Goal: Task Accomplishment & Management: Manage account settings

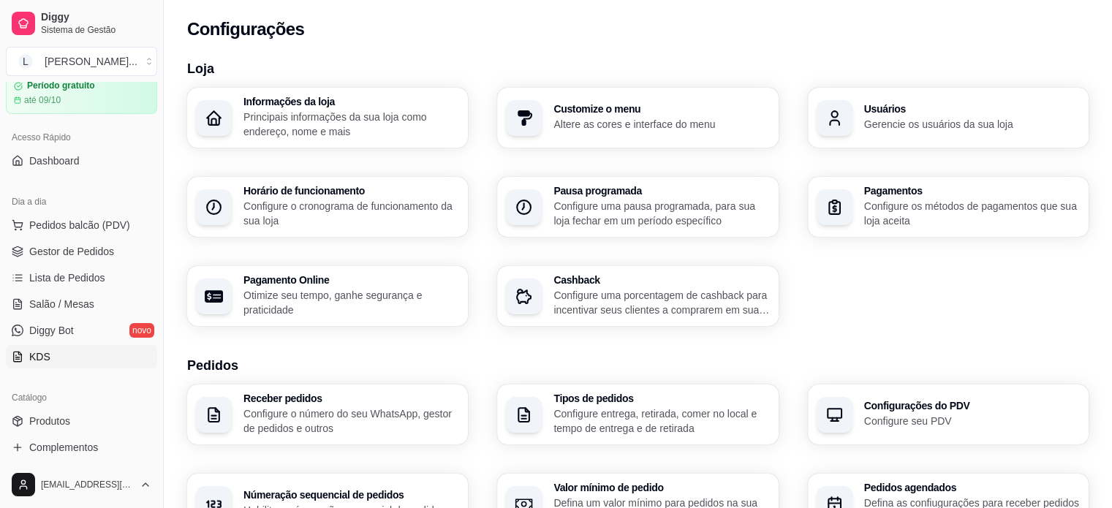
scroll to position [73, 0]
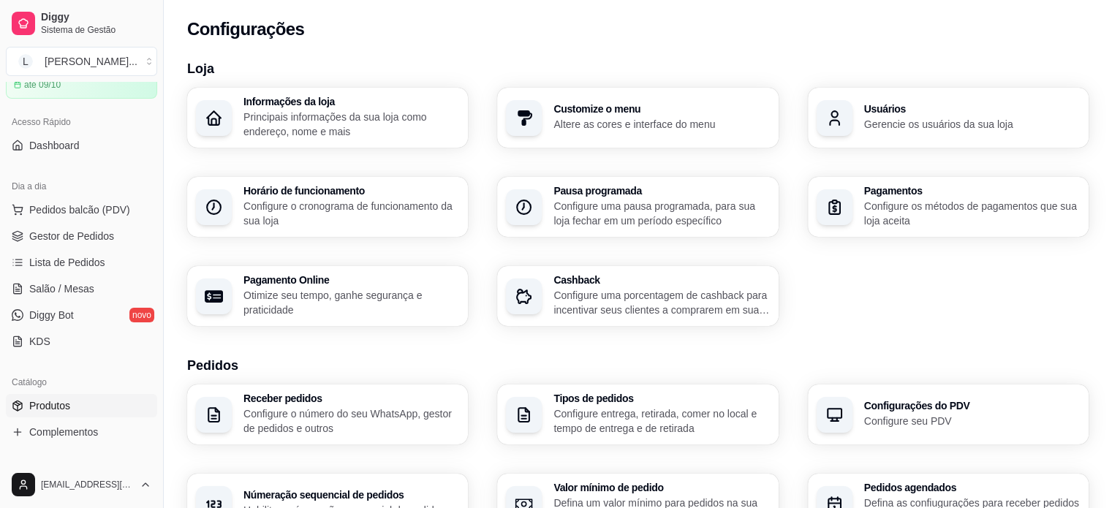
click at [69, 404] on span "Produtos" at bounding box center [49, 405] width 41 height 15
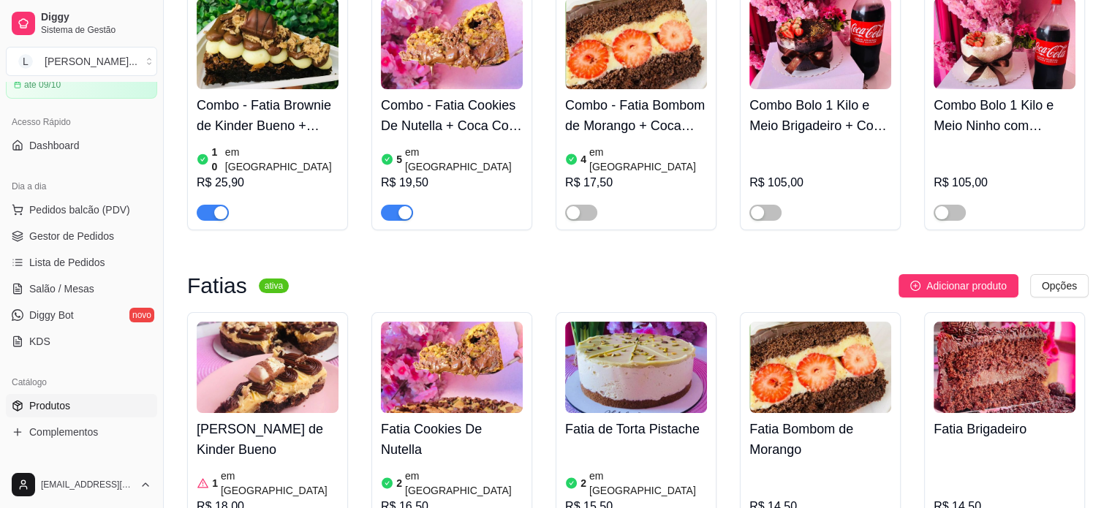
scroll to position [219, 0]
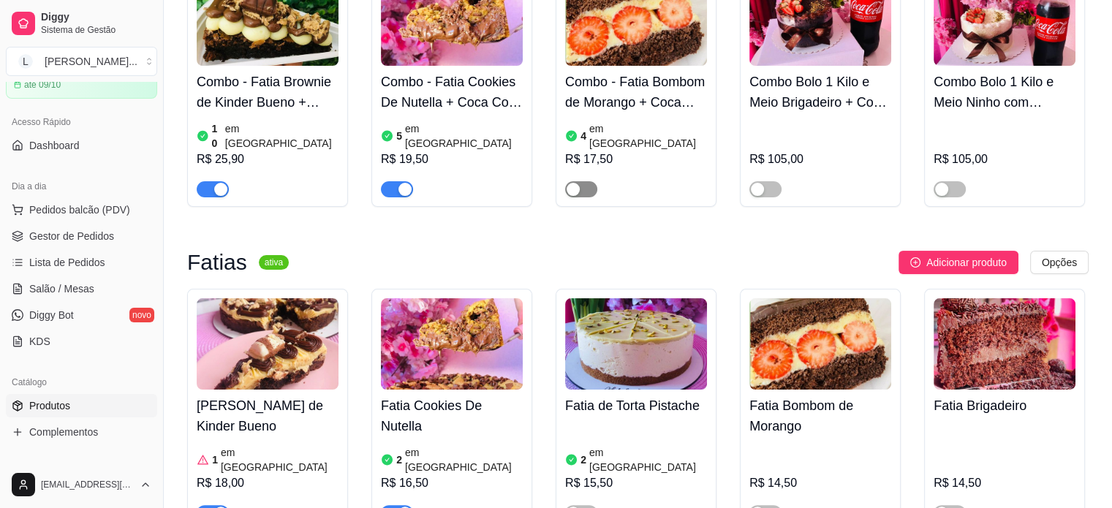
click at [579, 183] on div "button" at bounding box center [573, 189] width 13 height 13
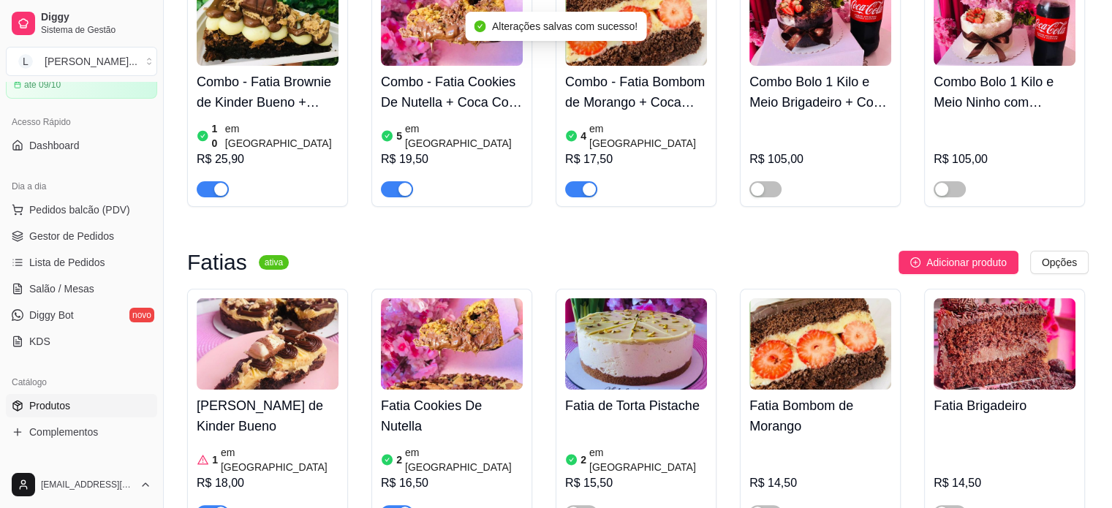
click at [637, 96] on h4 "Combo - Fatia Bombom de Morango + Coca Cola 200ml" at bounding box center [636, 92] width 142 height 41
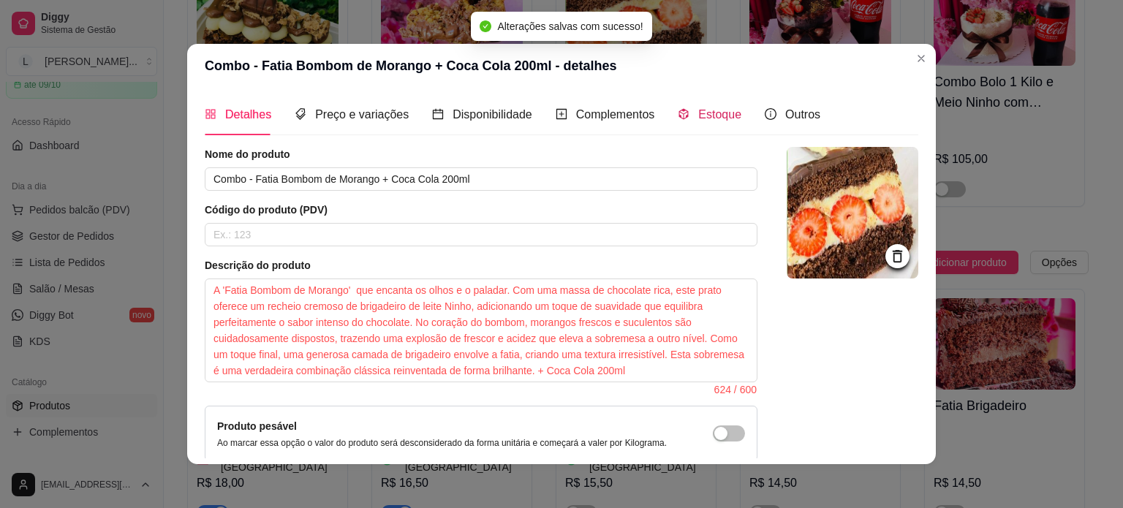
click at [722, 113] on span "Estoque" at bounding box center [719, 114] width 43 height 12
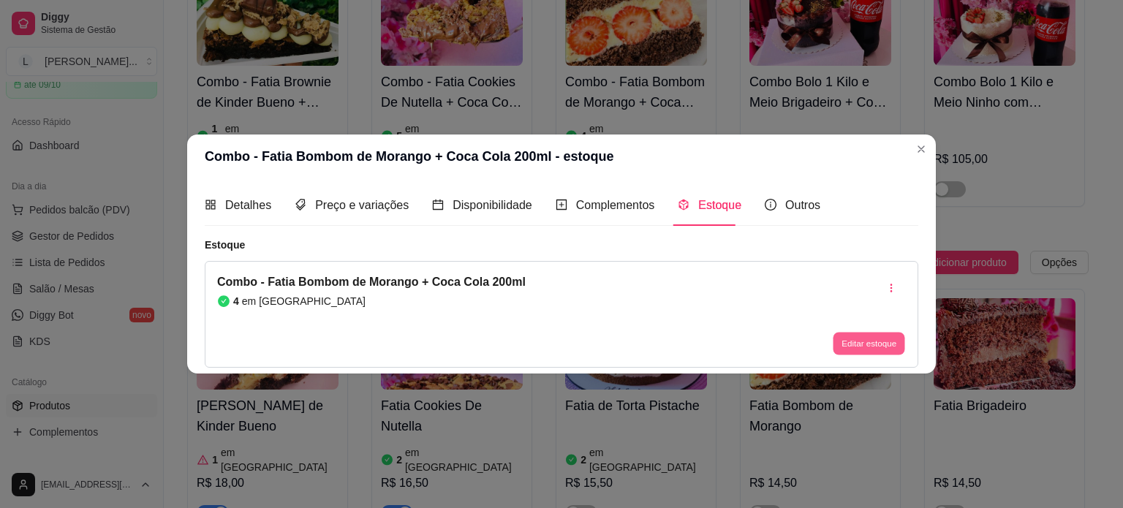
click at [851, 341] on button "Editar estoque" at bounding box center [869, 344] width 72 height 23
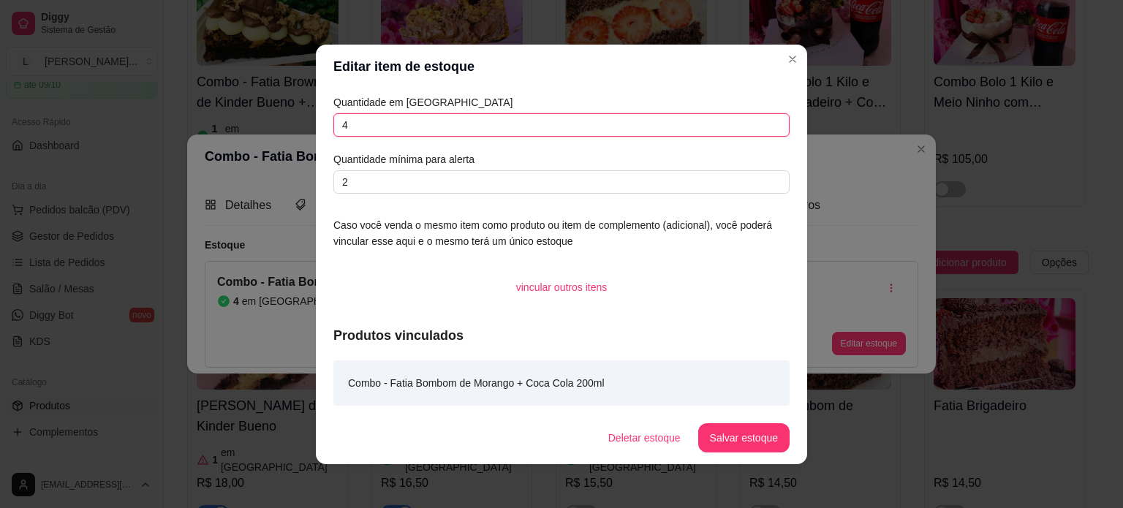
drag, startPoint x: 376, startPoint y: 133, endPoint x: 208, endPoint y: 113, distance: 169.3
click at [208, 113] on div "Editar item de estoque Quantidade em estoque 4 Quantidade mínima para alerta 2 …" at bounding box center [561, 254] width 1123 height 508
type input "5"
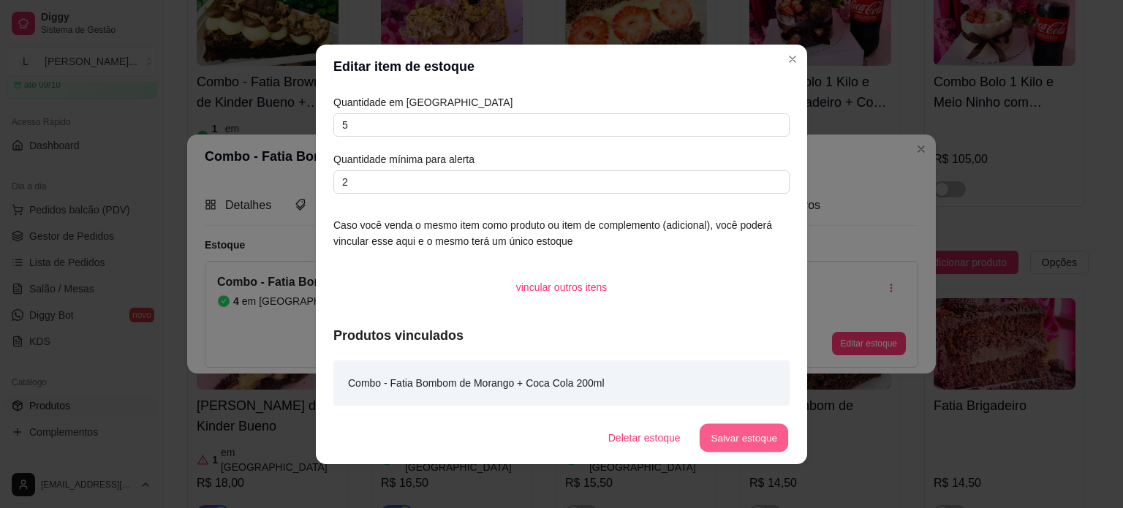
click at [730, 445] on button "Salvar estoque" at bounding box center [743, 437] width 89 height 29
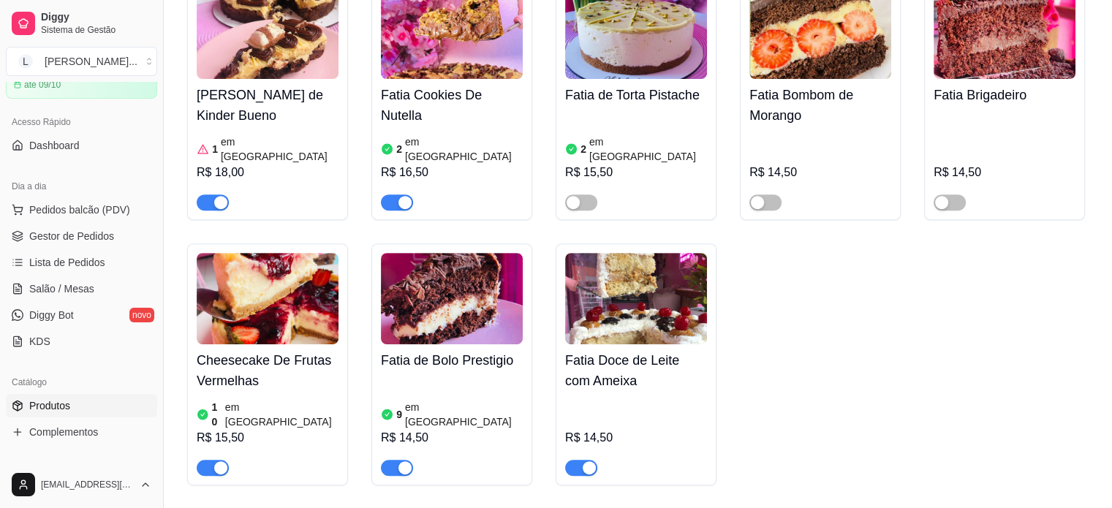
scroll to position [585, 0]
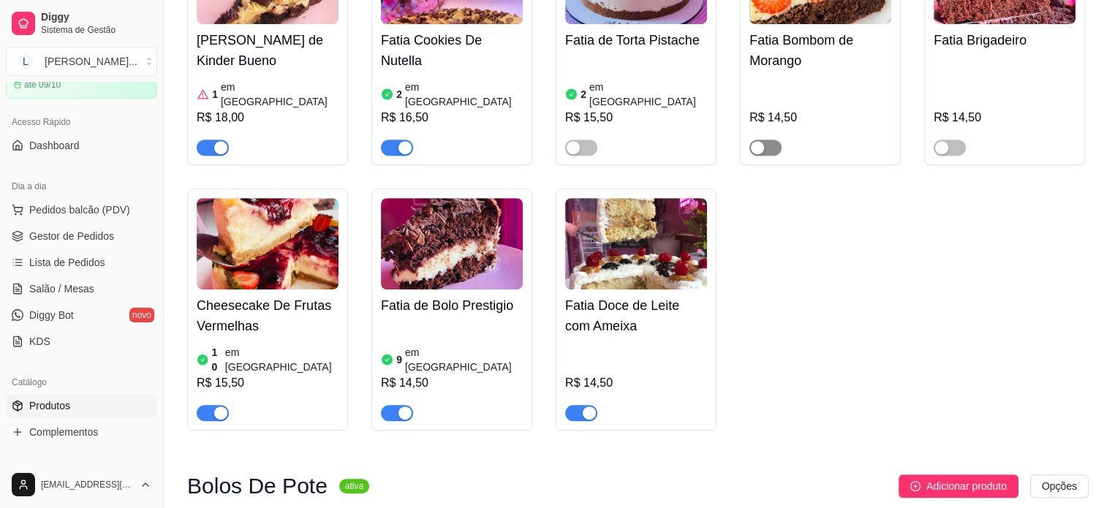
click at [763, 140] on button "button" at bounding box center [765, 148] width 32 height 16
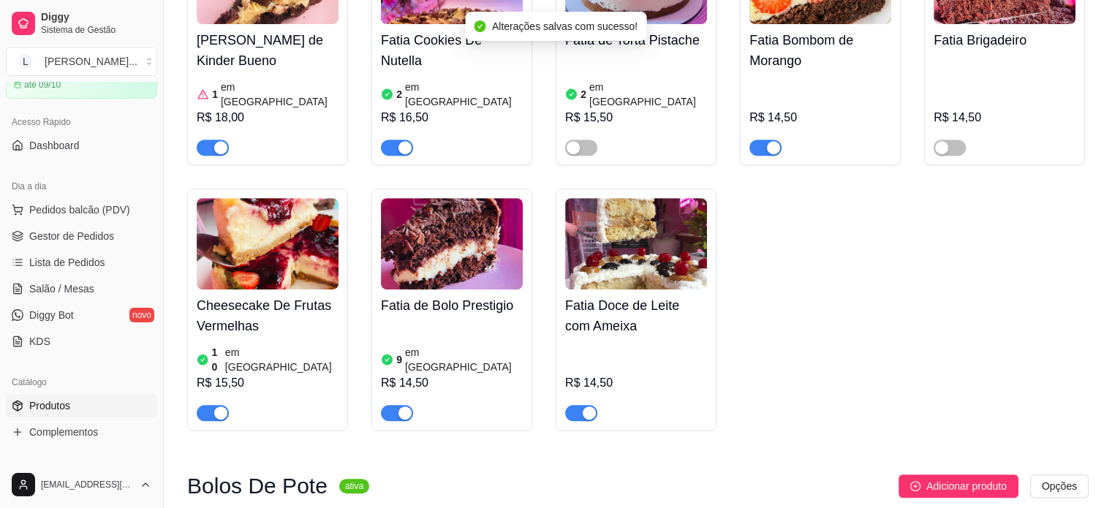
click at [402, 406] on div "button" at bounding box center [404, 412] width 13 height 13
click at [594, 406] on div "button" at bounding box center [589, 412] width 13 height 13
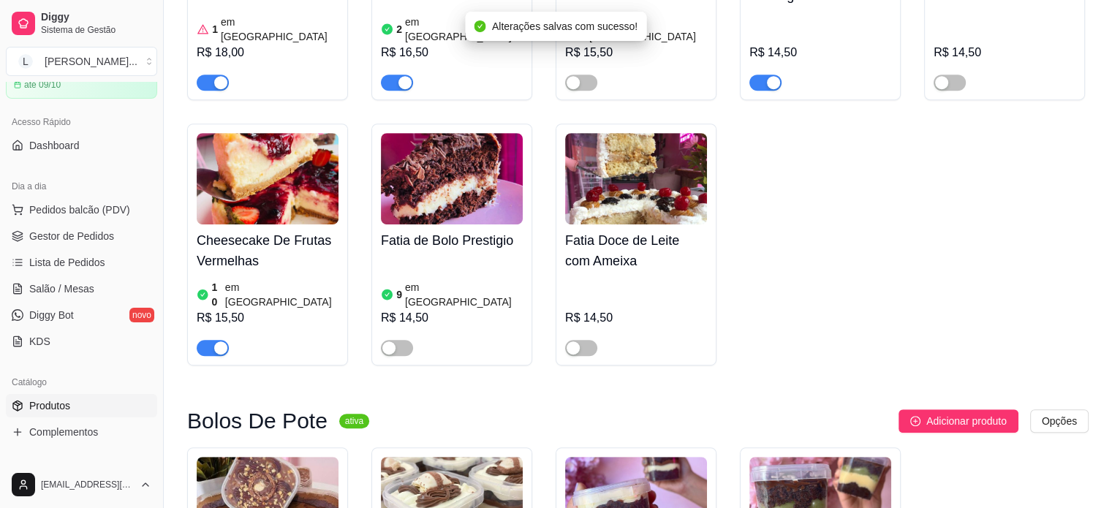
scroll to position [731, 0]
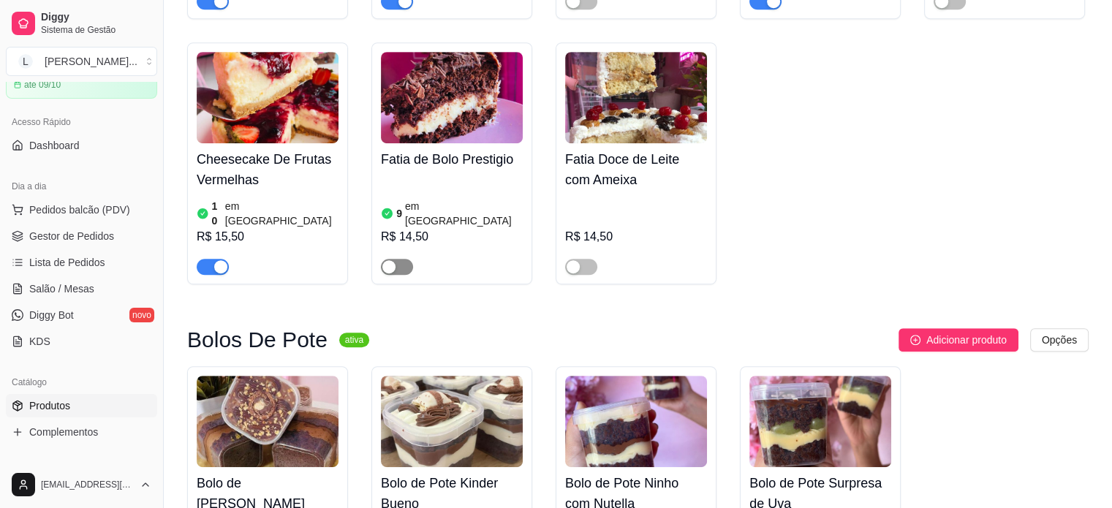
click at [401, 259] on span "button" at bounding box center [397, 267] width 32 height 16
click at [575, 260] on div "button" at bounding box center [573, 266] width 13 height 13
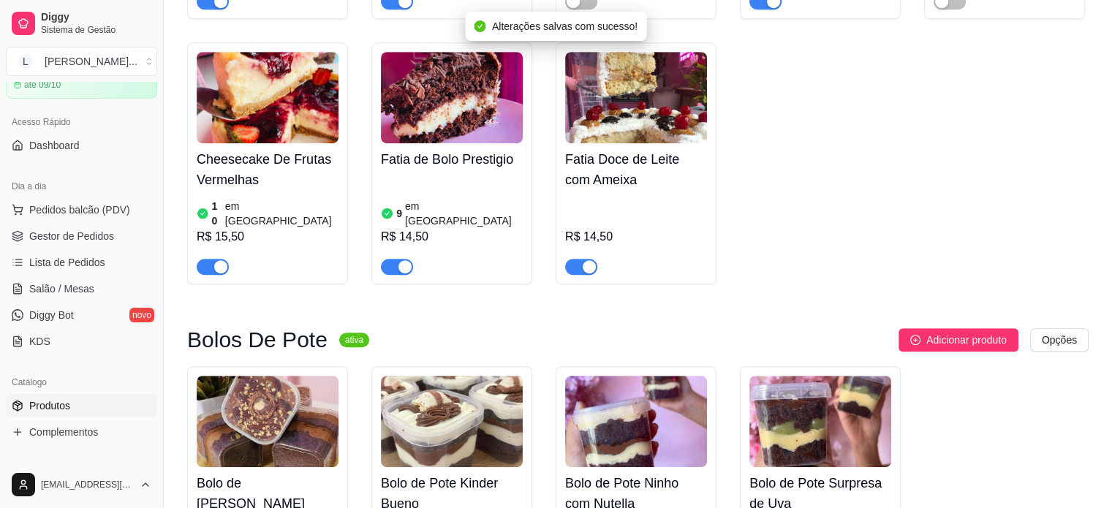
click at [442, 175] on div "9 em estoque R$ 14,50" at bounding box center [452, 224] width 142 height 99
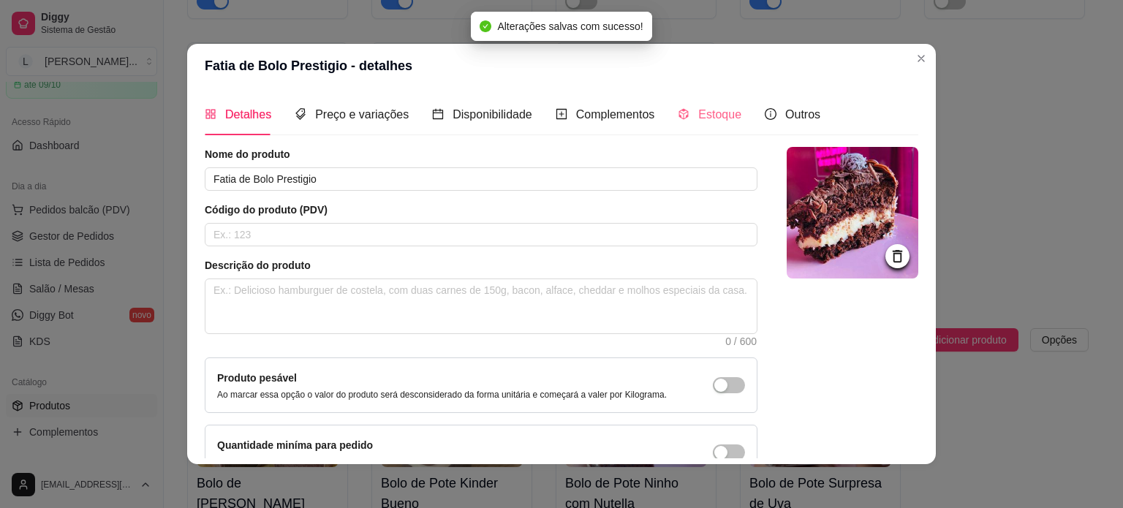
click at [702, 125] on div "Estoque" at bounding box center [710, 115] width 64 height 42
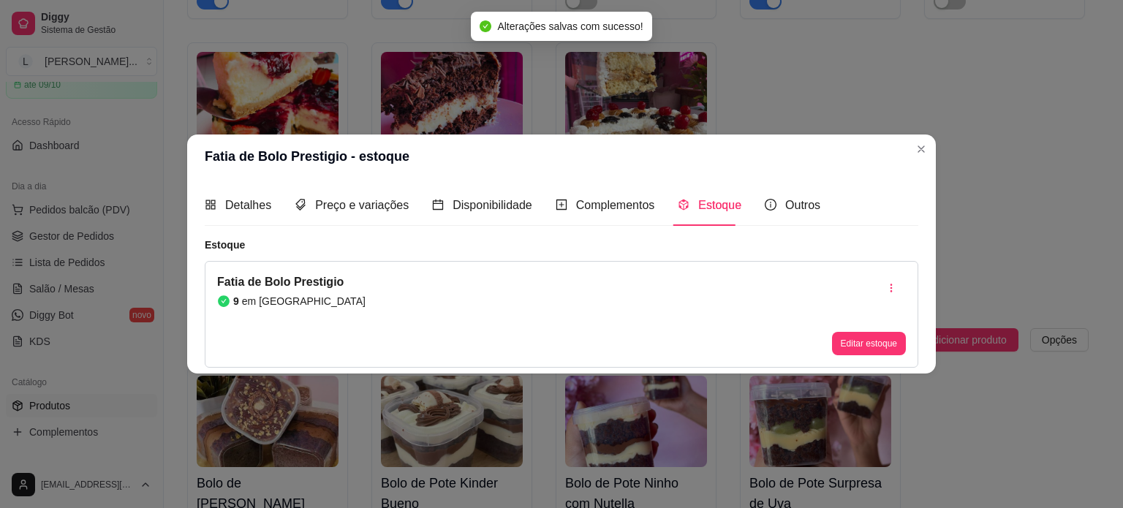
click at [863, 340] on button "Editar estoque" at bounding box center [869, 343] width 74 height 23
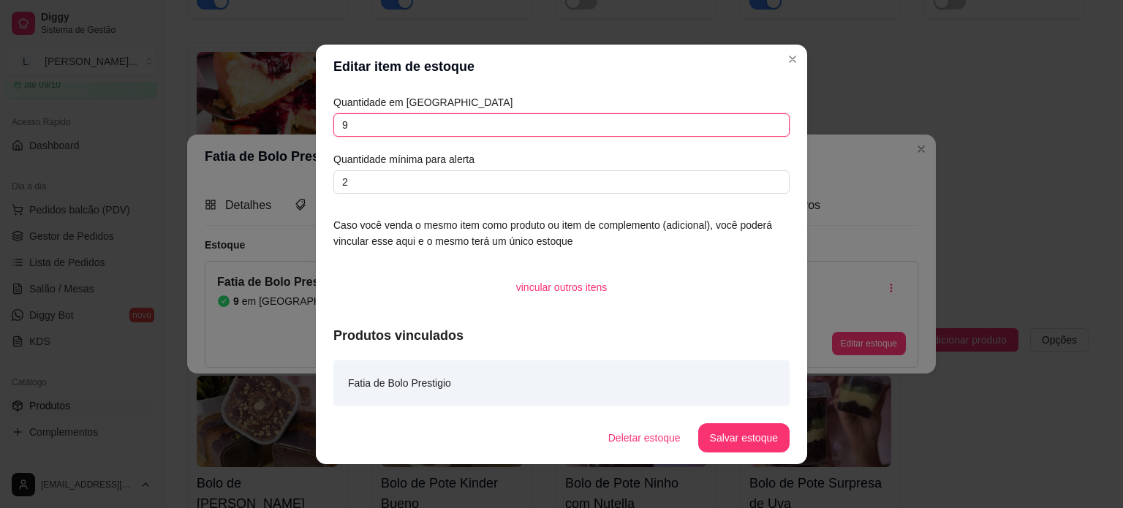
drag, startPoint x: 355, startPoint y: 119, endPoint x: 269, endPoint y: 115, distance: 85.6
click at [291, 122] on div "Editar item de estoque Quantidade em estoque 9 Quantidade mínima para alerta 2 …" at bounding box center [561, 254] width 1123 height 508
type input "2"
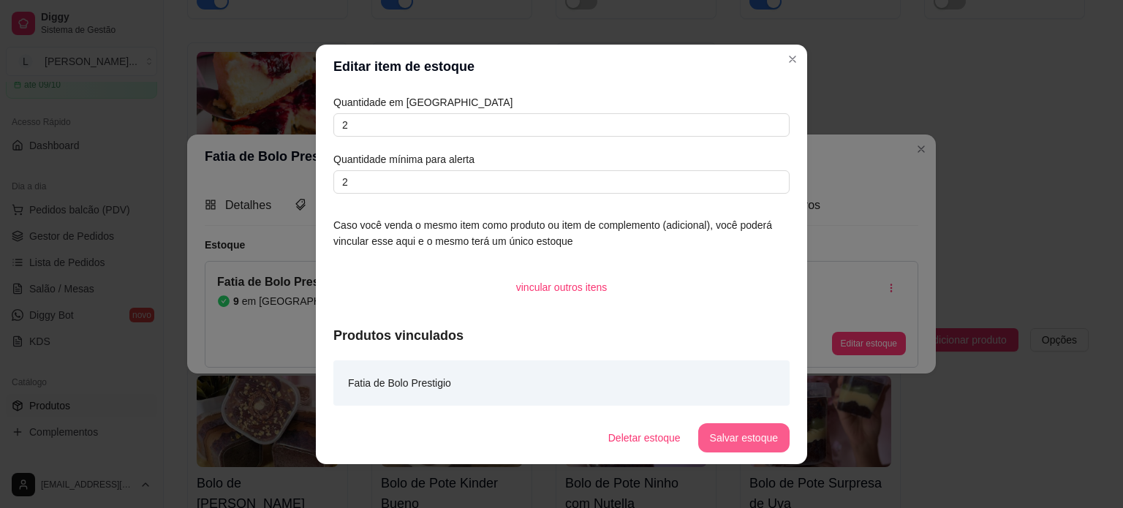
click at [734, 433] on button "Salvar estoque" at bounding box center [743, 437] width 91 height 29
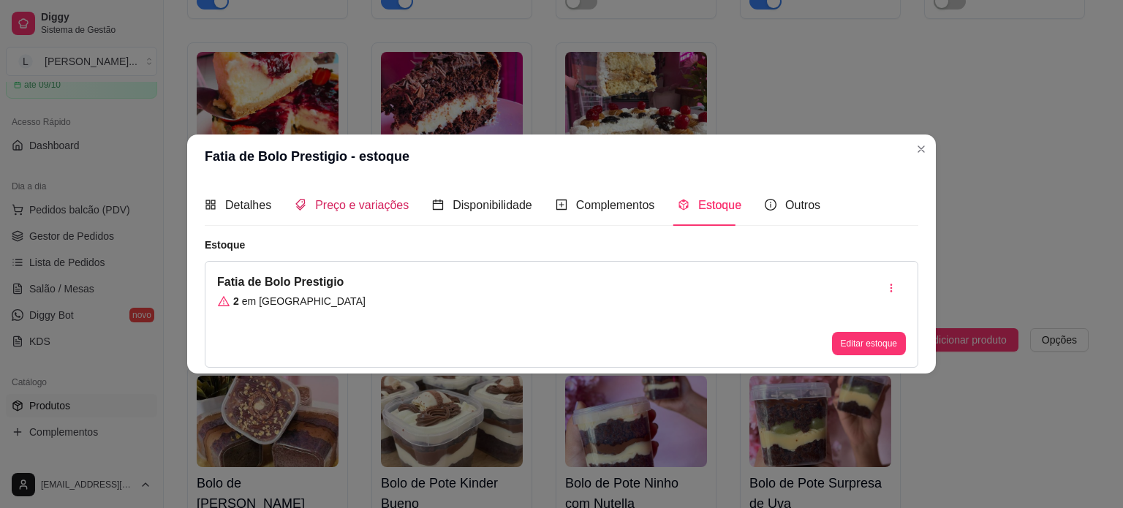
click at [359, 211] on span "Preço e variações" at bounding box center [362, 205] width 94 height 12
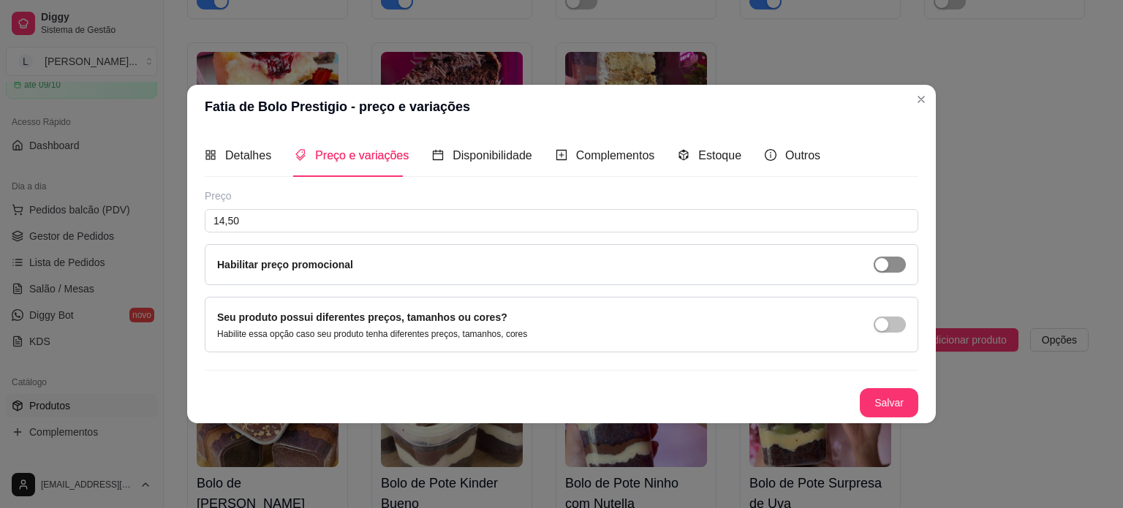
click at [882, 268] on div "button" at bounding box center [881, 264] width 13 height 13
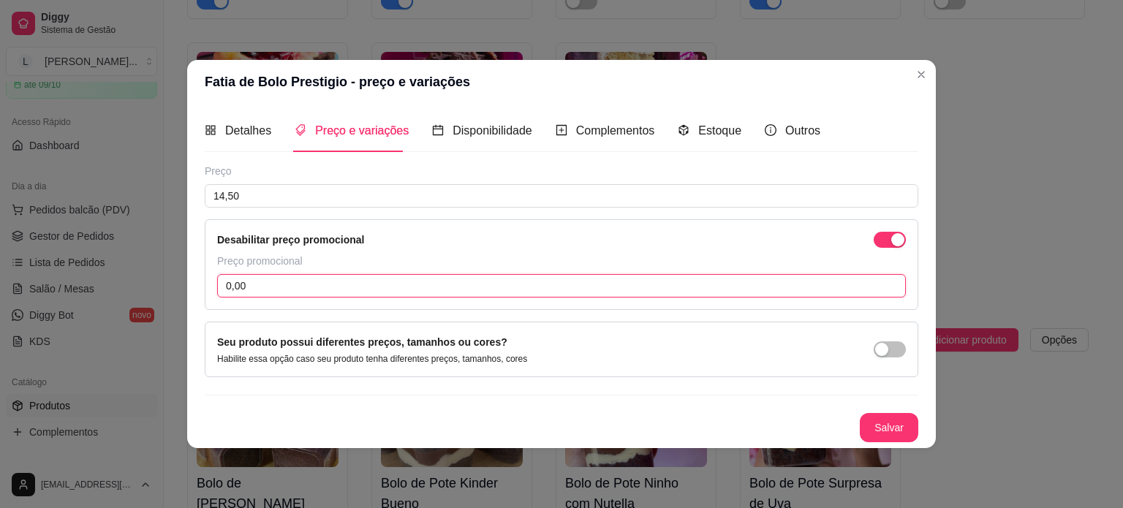
click at [400, 284] on input "0,00" at bounding box center [561, 285] width 689 height 23
type input "9,99"
click at [897, 428] on button "Salvar" at bounding box center [888, 427] width 57 height 29
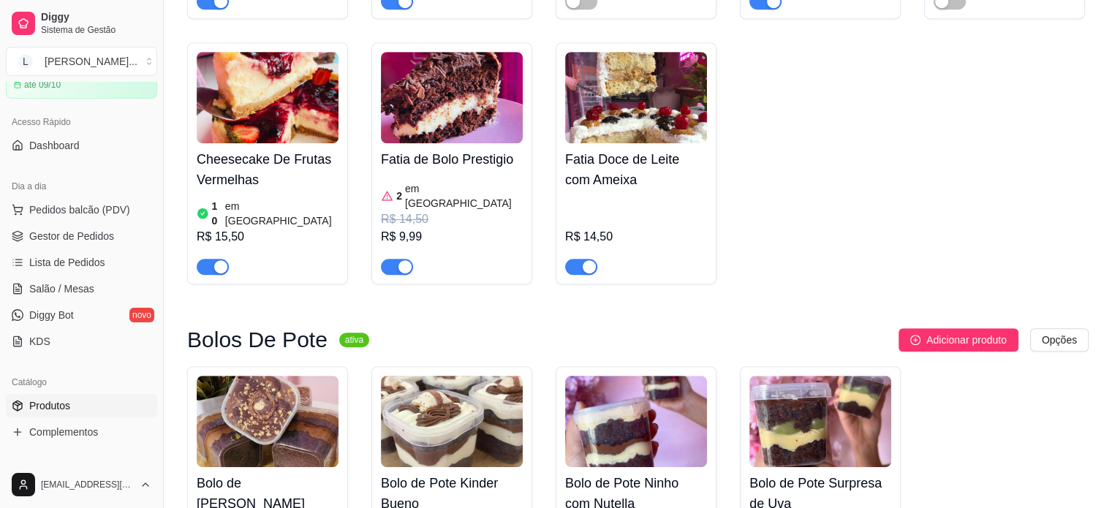
click at [626, 149] on h4 "Fatia Doce de Leite com Ameixa" at bounding box center [636, 169] width 142 height 41
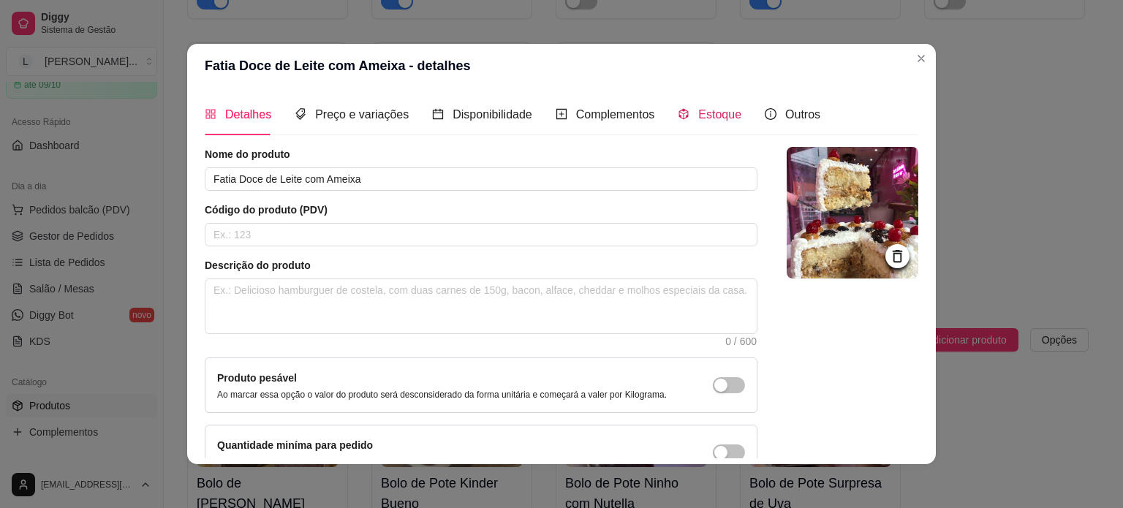
click at [708, 118] on span "Estoque" at bounding box center [719, 114] width 43 height 12
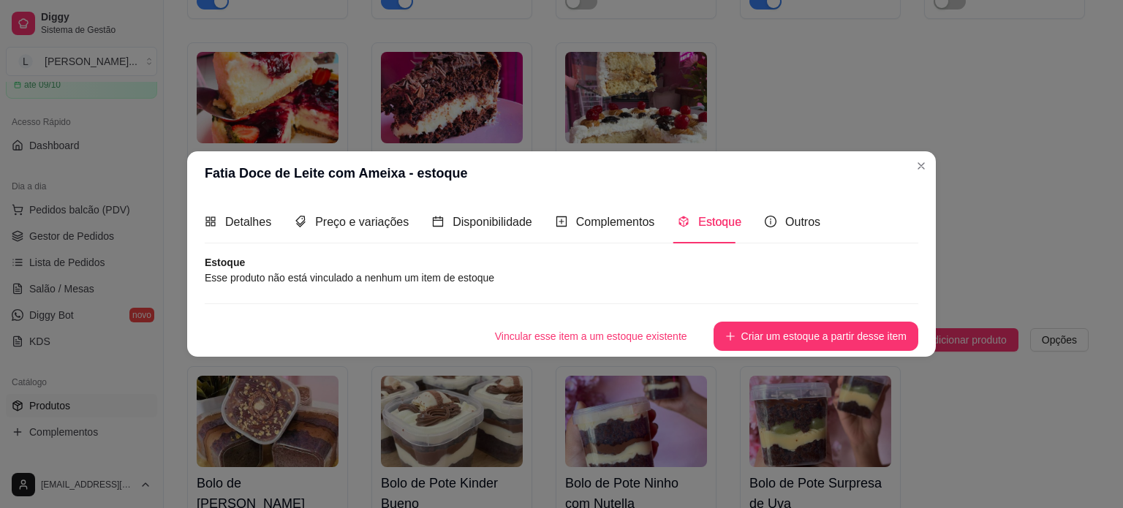
click at [747, 322] on button "Criar um estoque a partir desse item" at bounding box center [815, 336] width 205 height 29
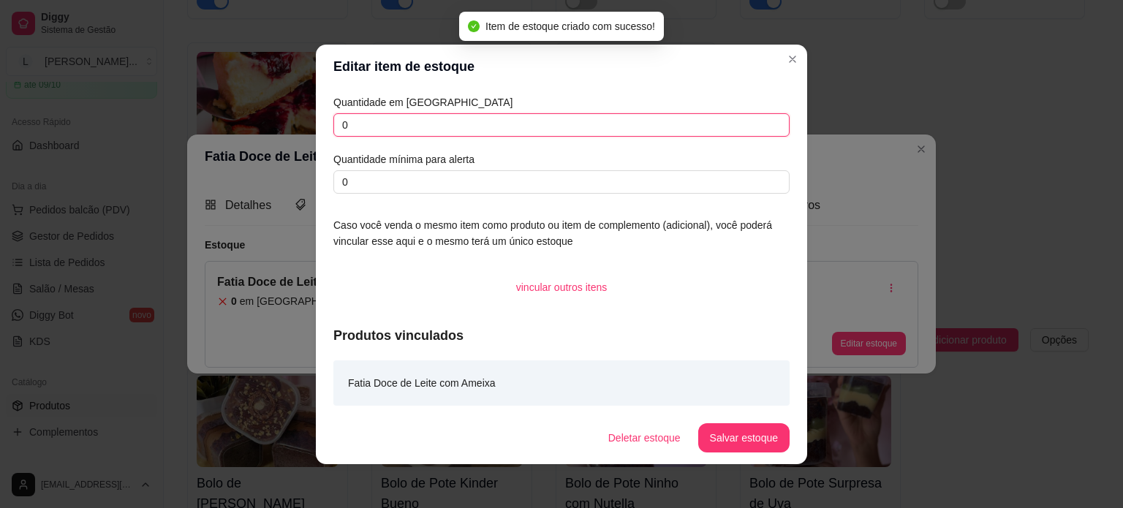
drag, startPoint x: 390, startPoint y: 123, endPoint x: 223, endPoint y: 116, distance: 166.8
click at [223, 116] on div "Editar item de estoque Quantidade em estoque 0 Quantidade mínima para alerta 0 …" at bounding box center [561, 254] width 1123 height 508
type input "2"
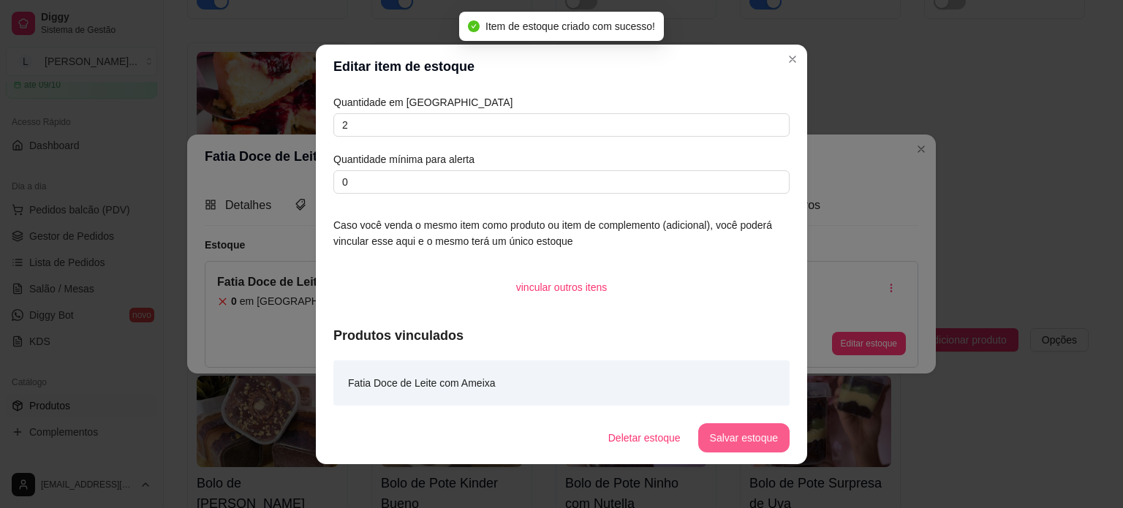
click at [745, 429] on button "Salvar estoque" at bounding box center [743, 437] width 91 height 29
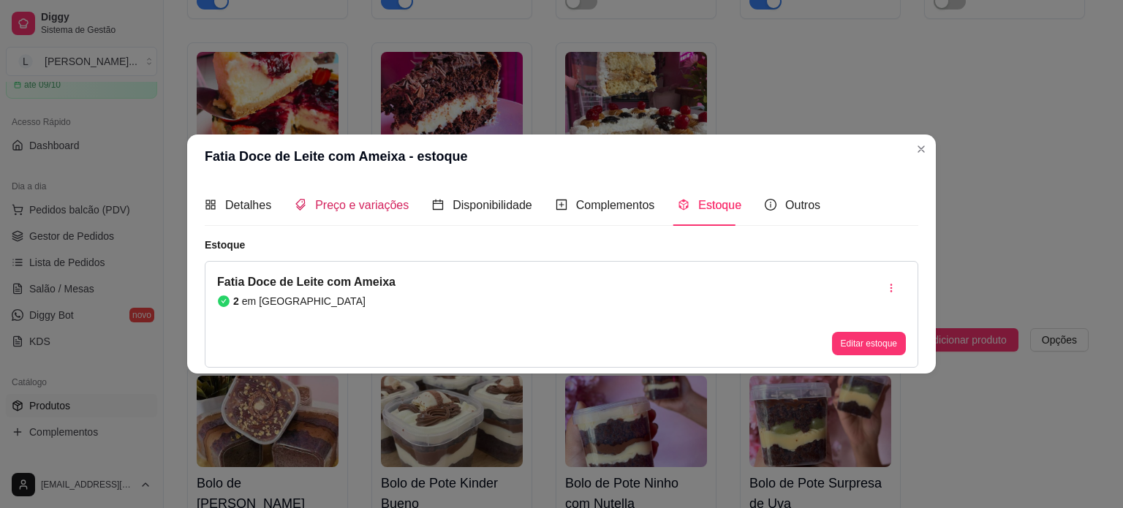
click at [333, 211] on span "Preço e variações" at bounding box center [362, 205] width 94 height 12
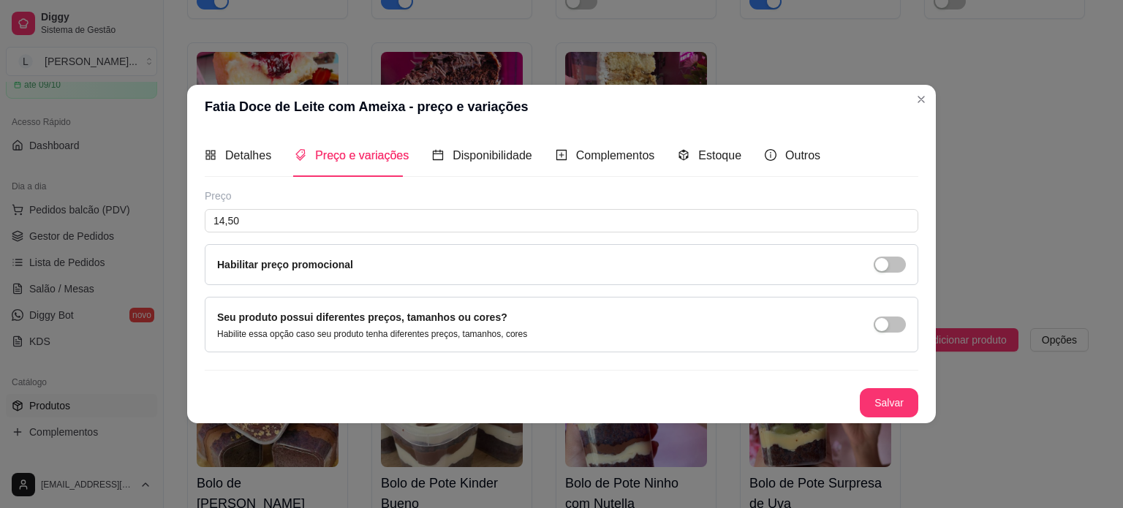
click at [323, 269] on label "Habilitar preço promocional" at bounding box center [285, 265] width 136 height 12
click at [886, 260] on div "button" at bounding box center [881, 264] width 13 height 13
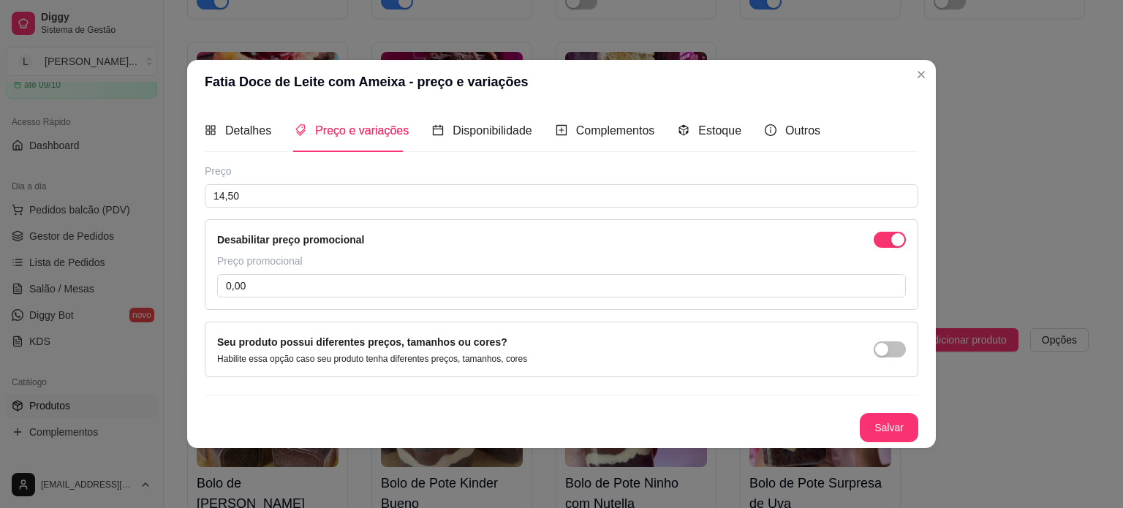
click at [386, 300] on div "Desabilitar preço promocional Preço promocional 0,00" at bounding box center [561, 264] width 713 height 91
drag, startPoint x: 384, startPoint y: 296, endPoint x: 382, endPoint y: 289, distance: 7.9
click at [382, 292] on input "0,00" at bounding box center [561, 285] width 689 height 23
type input "9,99"
click at [889, 423] on button "Salvar" at bounding box center [889, 427] width 58 height 29
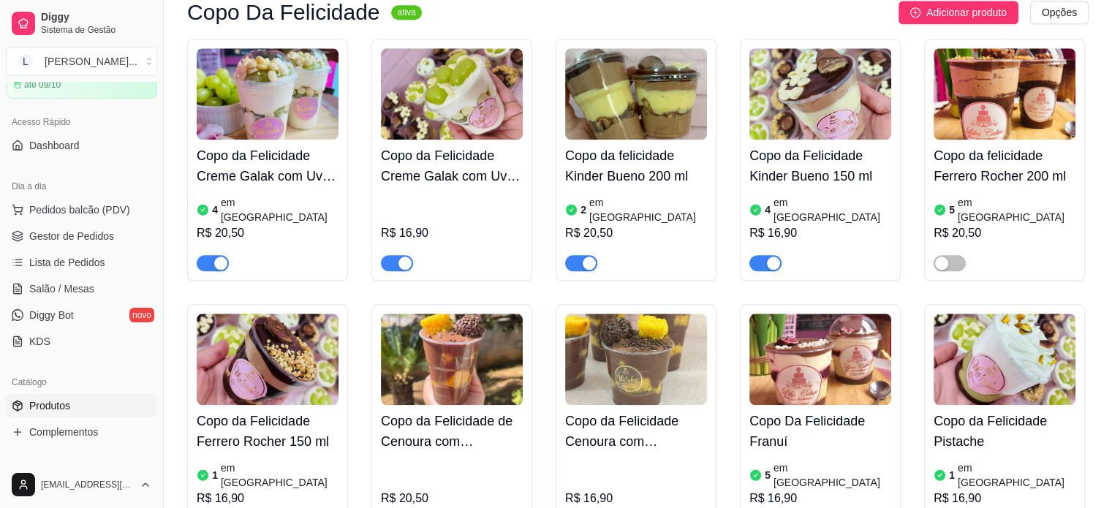
scroll to position [1462, 0]
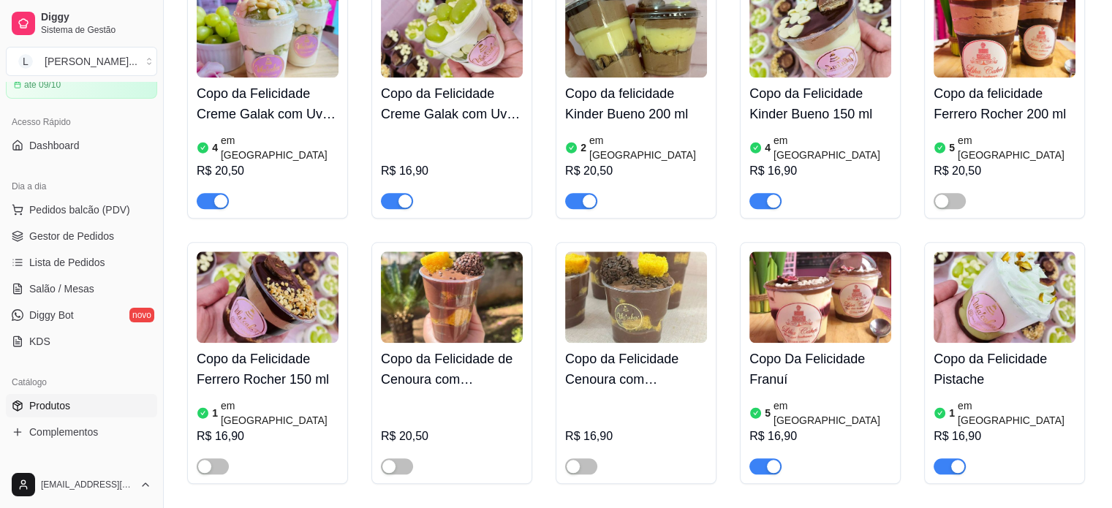
drag, startPoint x: 584, startPoint y: 385, endPoint x: 462, endPoint y: 385, distance: 122.1
click at [582, 458] on span "button" at bounding box center [581, 466] width 32 height 16
click at [402, 458] on span "button" at bounding box center [397, 466] width 32 height 16
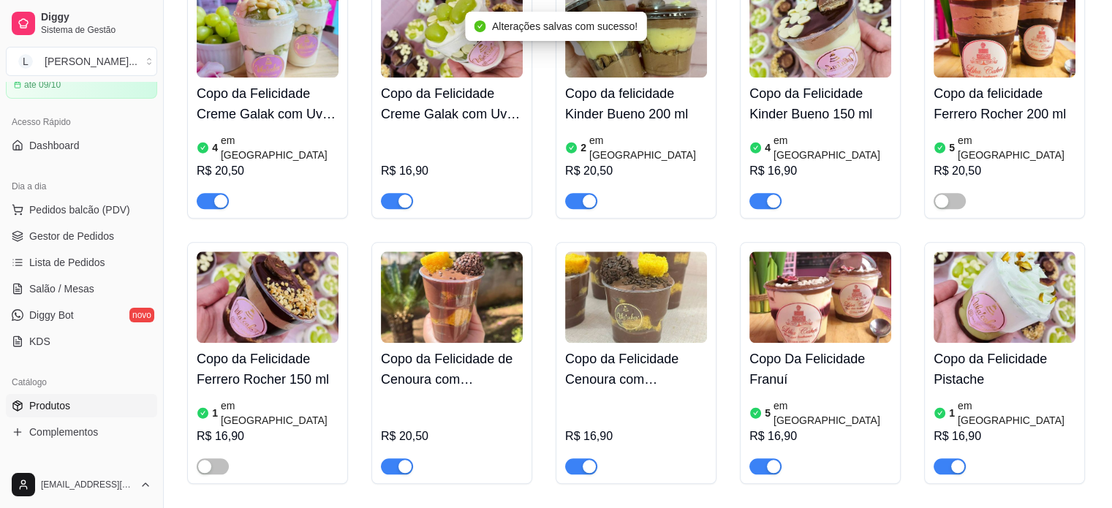
click at [766, 193] on button "button" at bounding box center [765, 201] width 32 height 16
click at [583, 194] on div "button" at bounding box center [589, 200] width 13 height 13
click at [217, 458] on span "button" at bounding box center [213, 466] width 32 height 16
click at [961, 193] on span "button" at bounding box center [949, 201] width 32 height 16
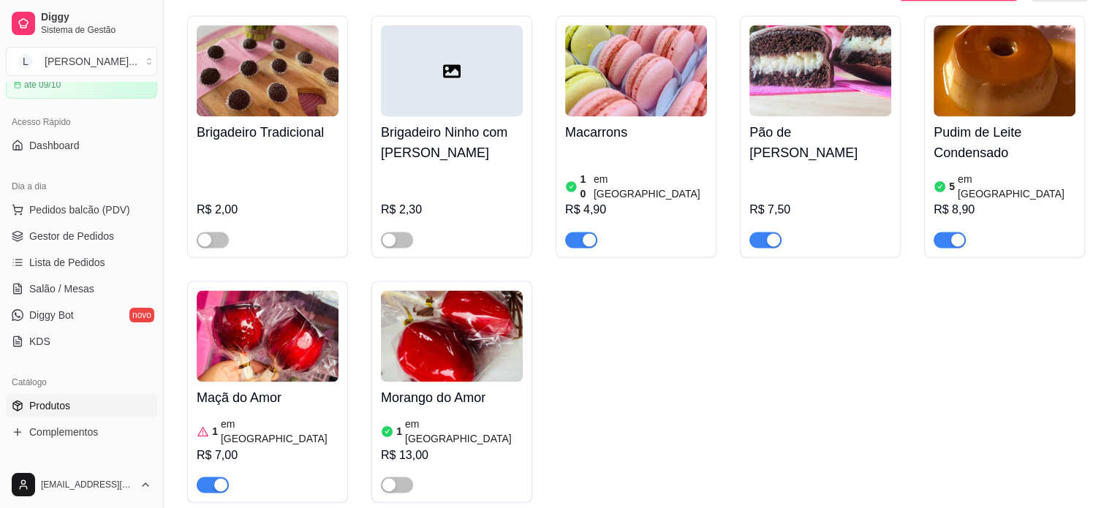
scroll to position [2339, 0]
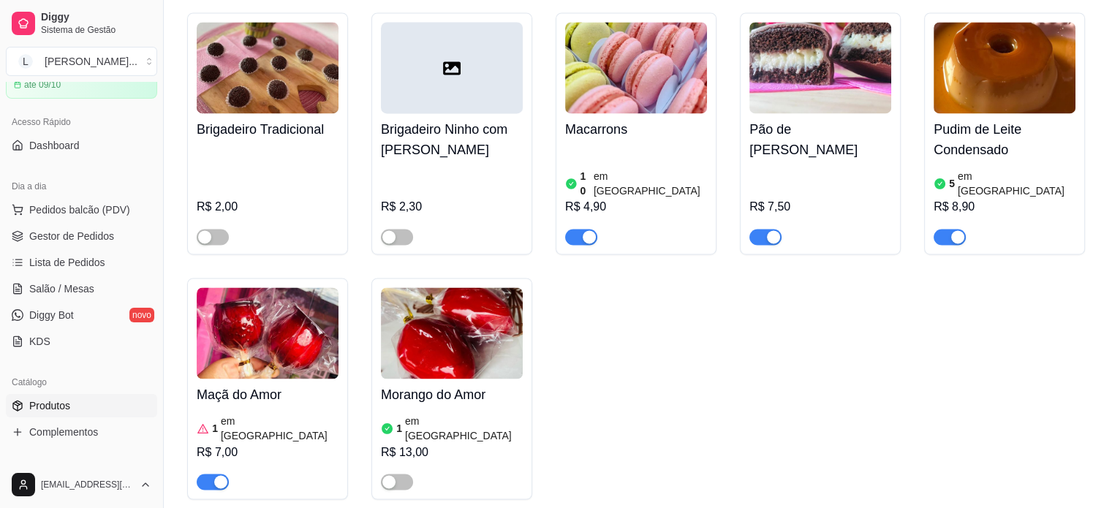
click at [216, 475] on div "button" at bounding box center [220, 481] width 13 height 13
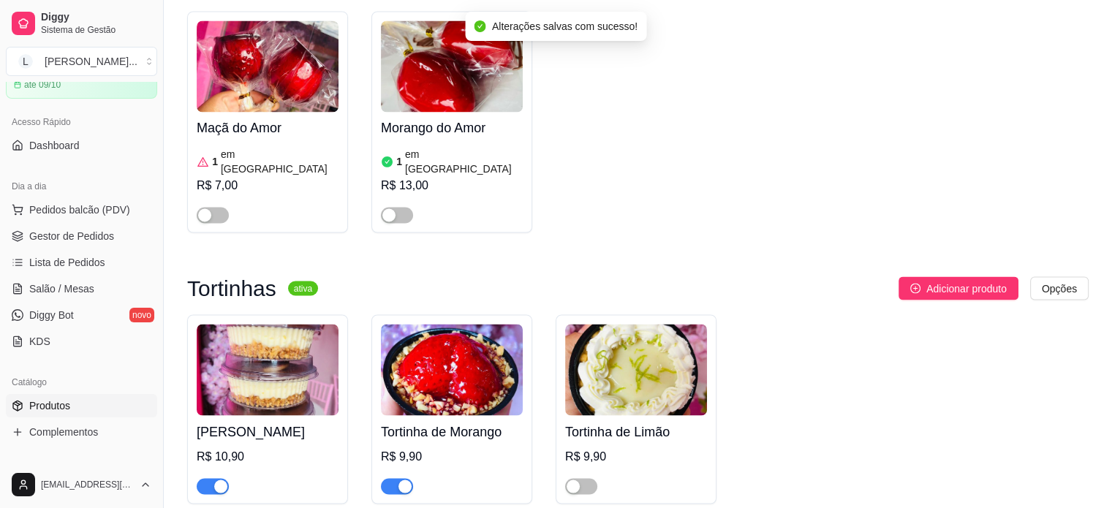
scroll to position [2632, 0]
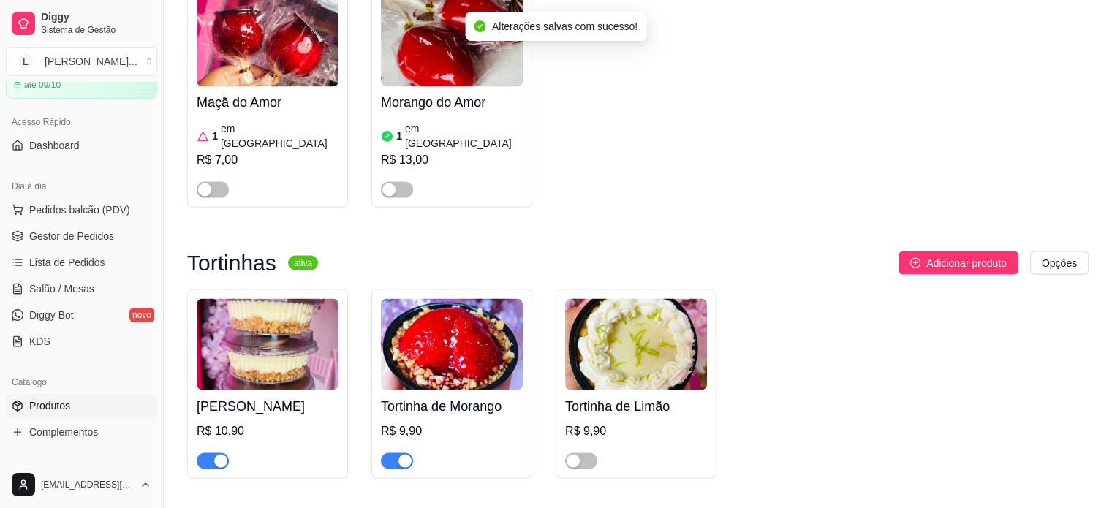
click at [404, 454] on div "button" at bounding box center [404, 460] width 13 height 13
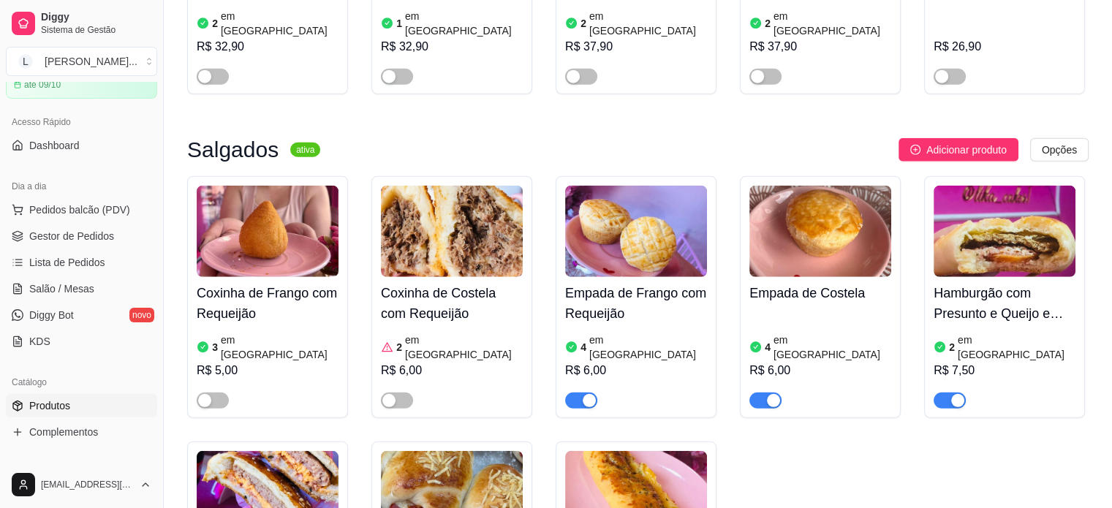
scroll to position [4020, 0]
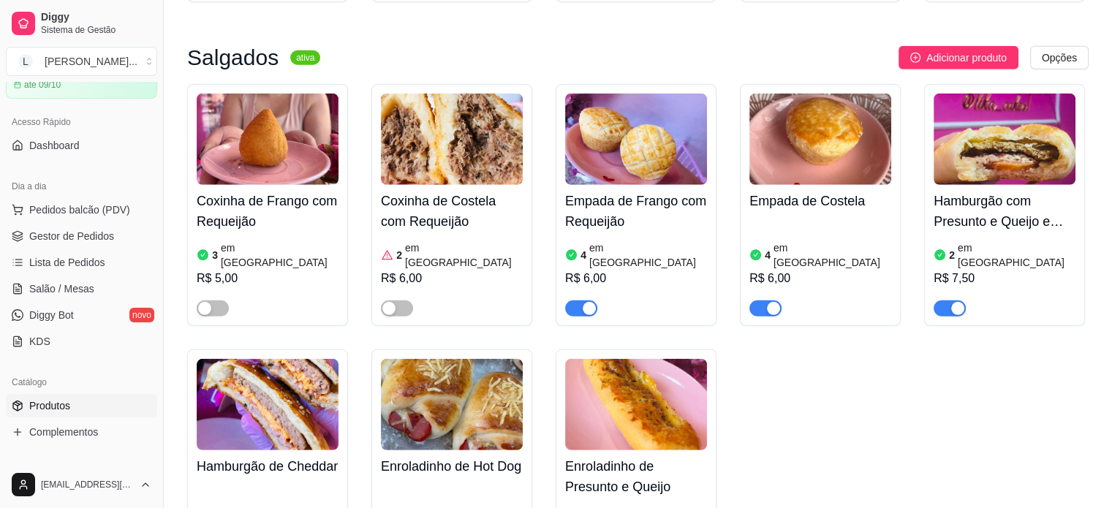
click at [439, 456] on h4 "Enroladinho de Hot Dog" at bounding box center [452, 466] width 142 height 20
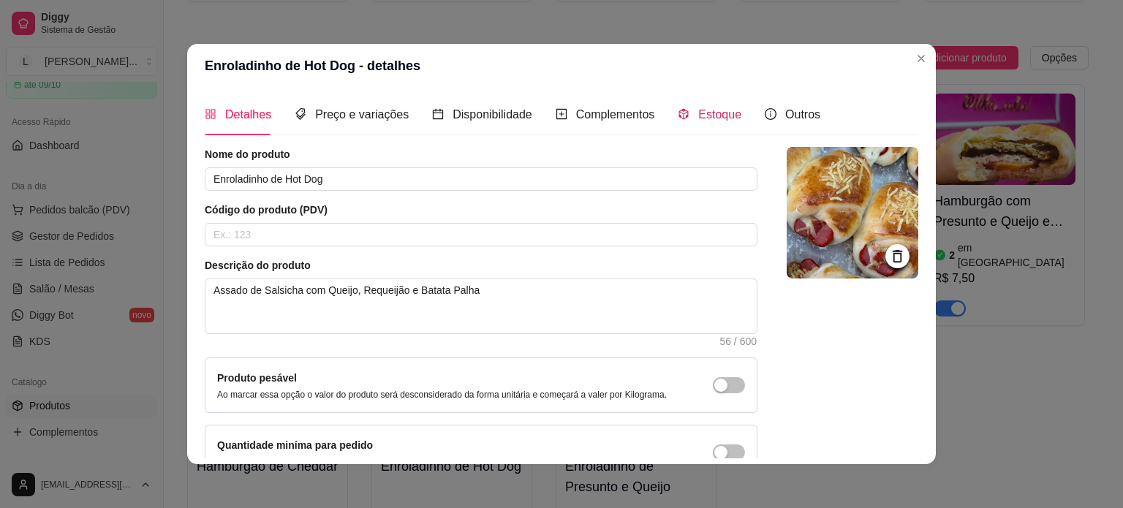
click at [708, 121] on span "Estoque" at bounding box center [719, 114] width 43 height 12
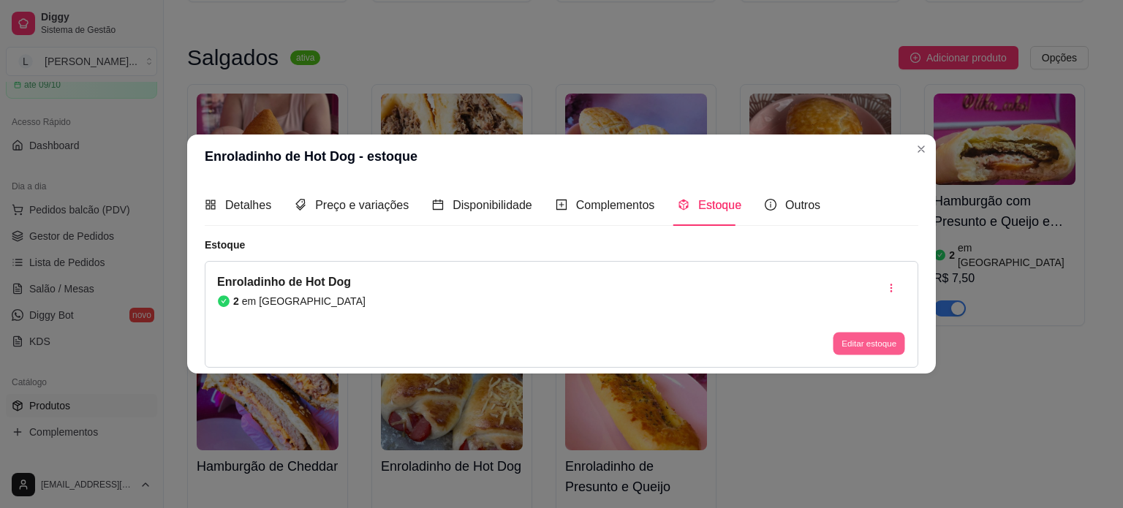
click at [891, 338] on button "Editar estoque" at bounding box center [869, 344] width 72 height 23
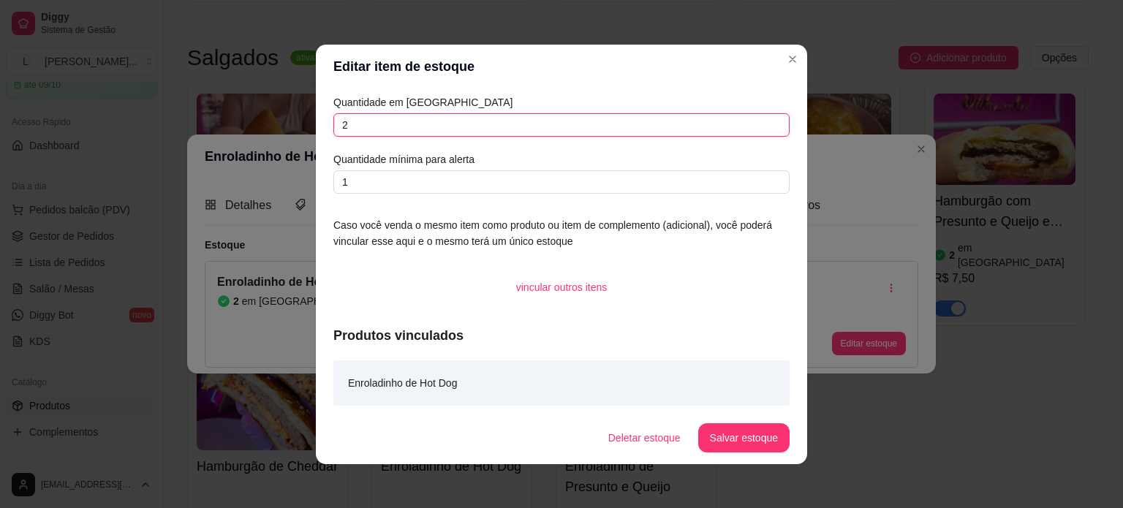
click at [346, 127] on input "2" at bounding box center [561, 124] width 456 height 23
type input "3"
type input "4"
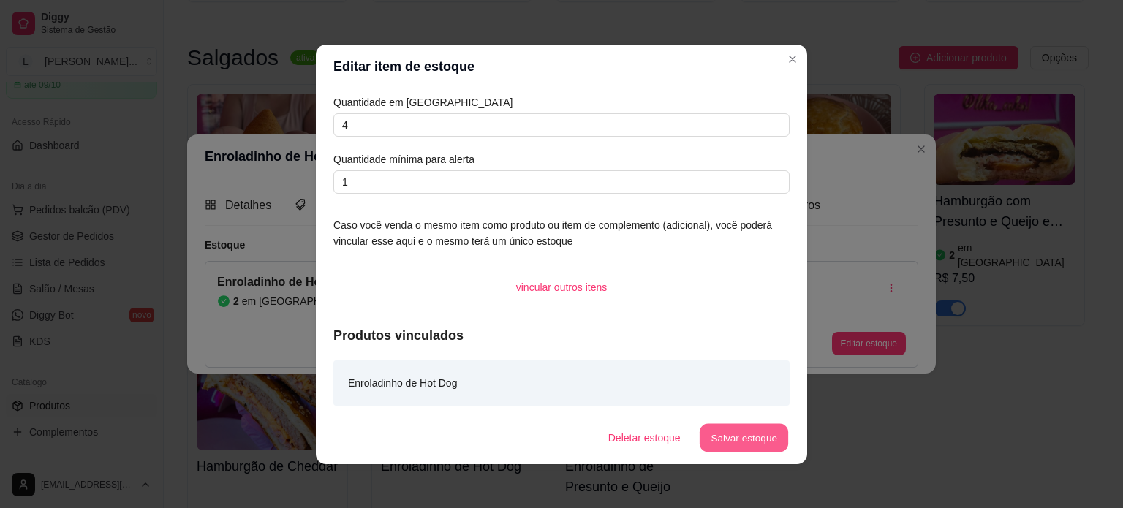
click at [765, 444] on button "Salvar estoque" at bounding box center [743, 437] width 89 height 29
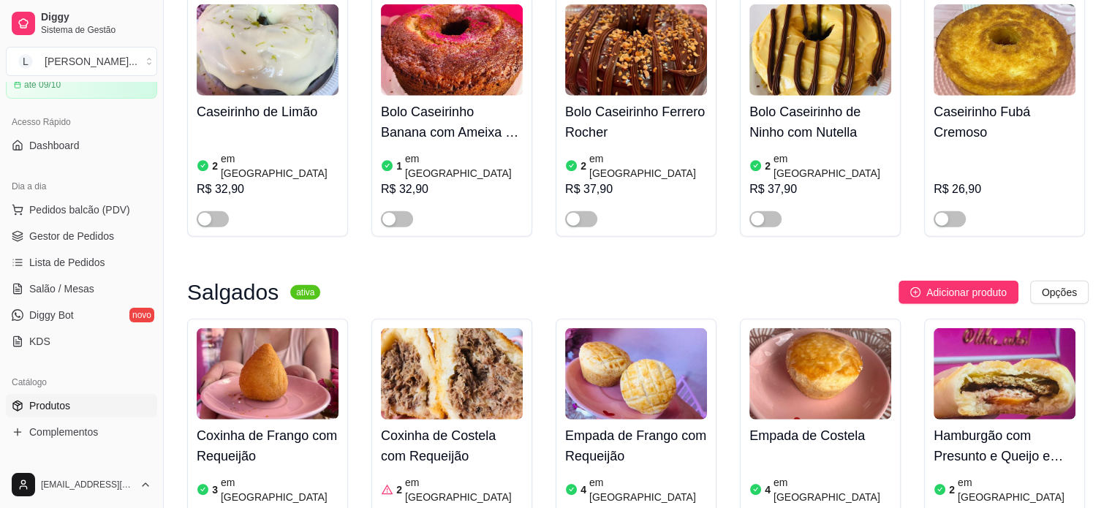
scroll to position [3801, 0]
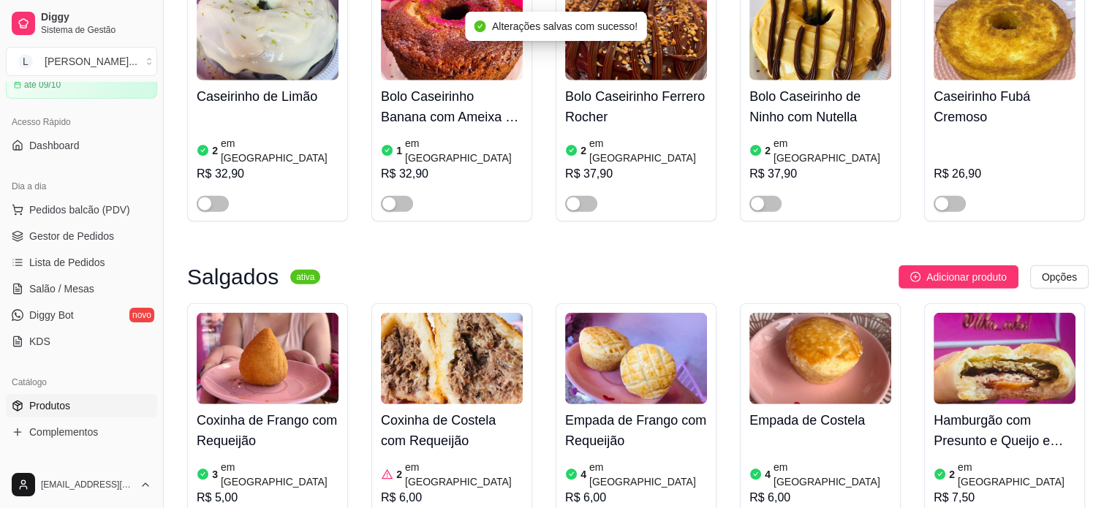
click at [444, 460] on article "em [GEOGRAPHIC_DATA]" at bounding box center [464, 474] width 118 height 29
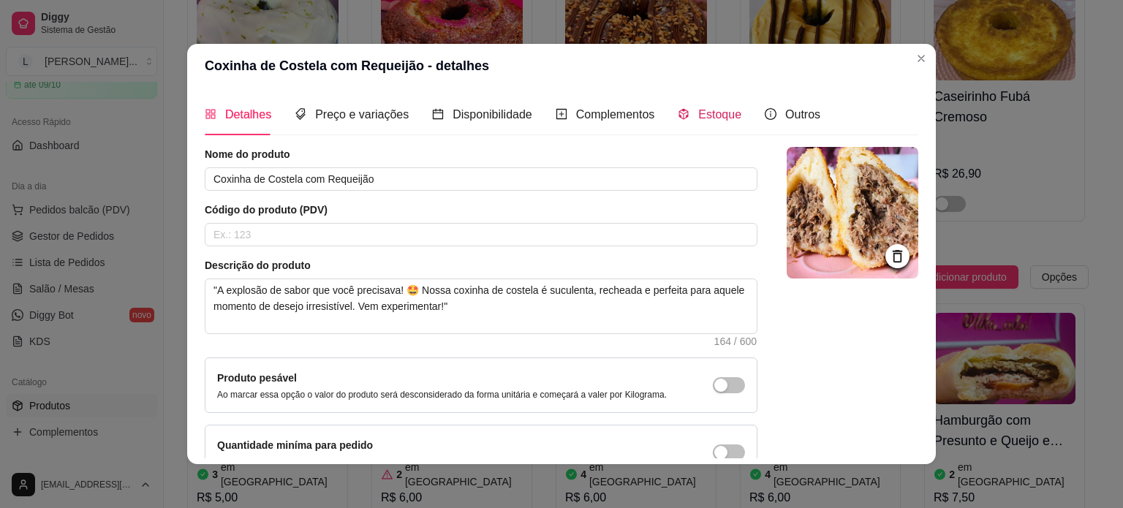
click at [679, 110] on icon "code-sandbox" at bounding box center [684, 114] width 10 height 11
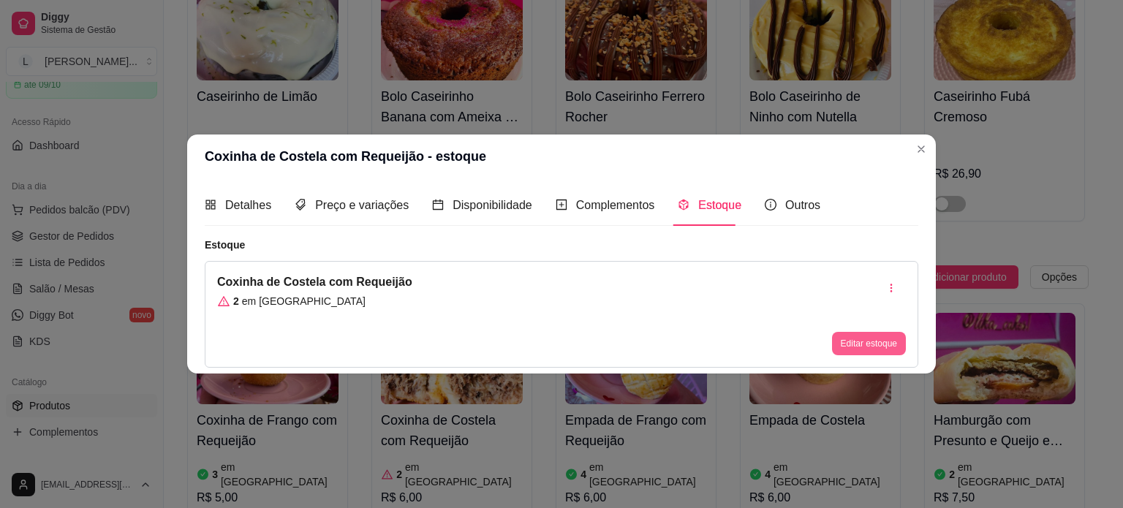
click at [869, 348] on button "Editar estoque" at bounding box center [869, 343] width 74 height 23
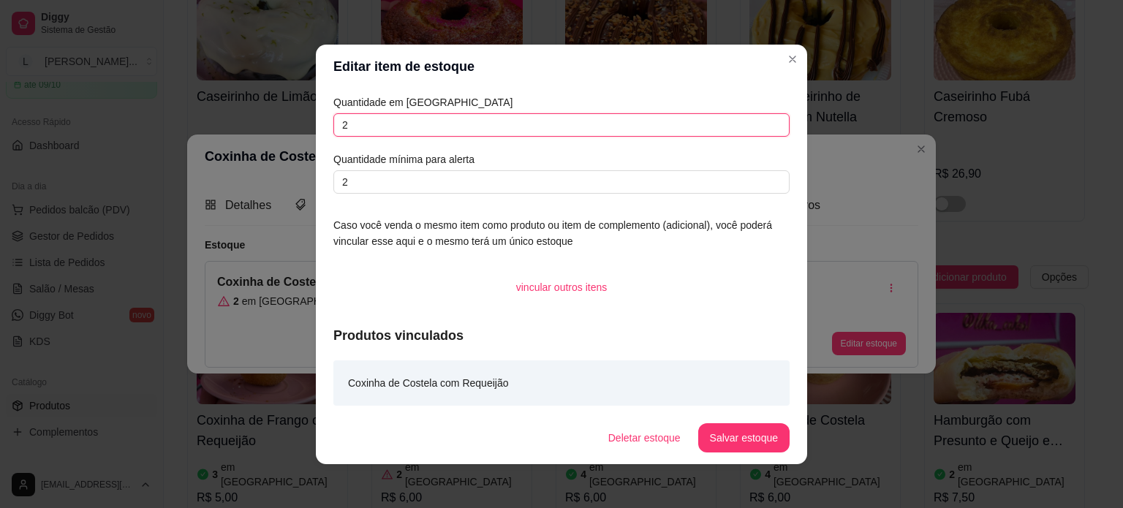
click at [354, 135] on input "2" at bounding box center [561, 124] width 456 height 23
type input "4"
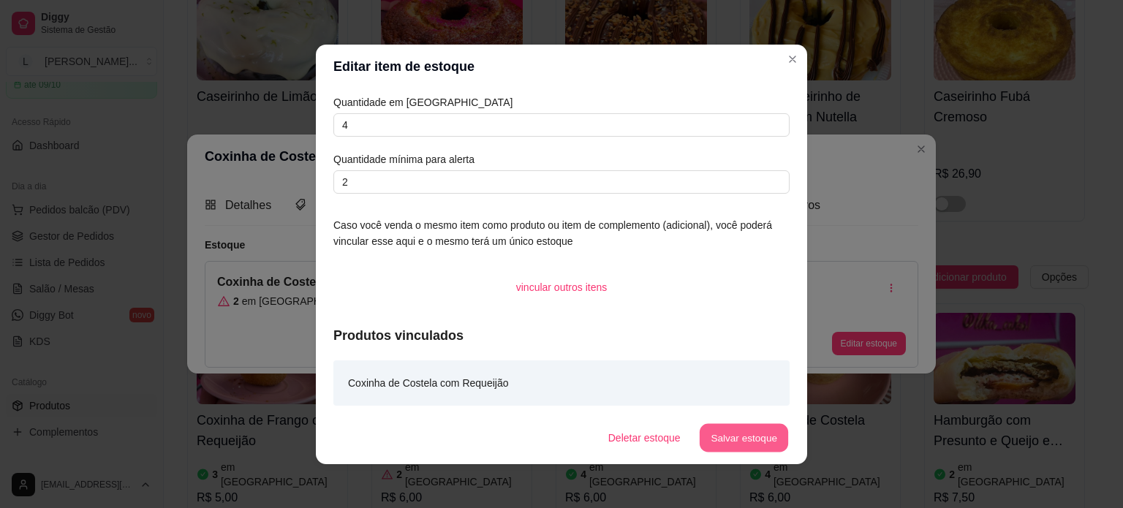
click at [731, 441] on button "Salvar estoque" at bounding box center [743, 437] width 89 height 29
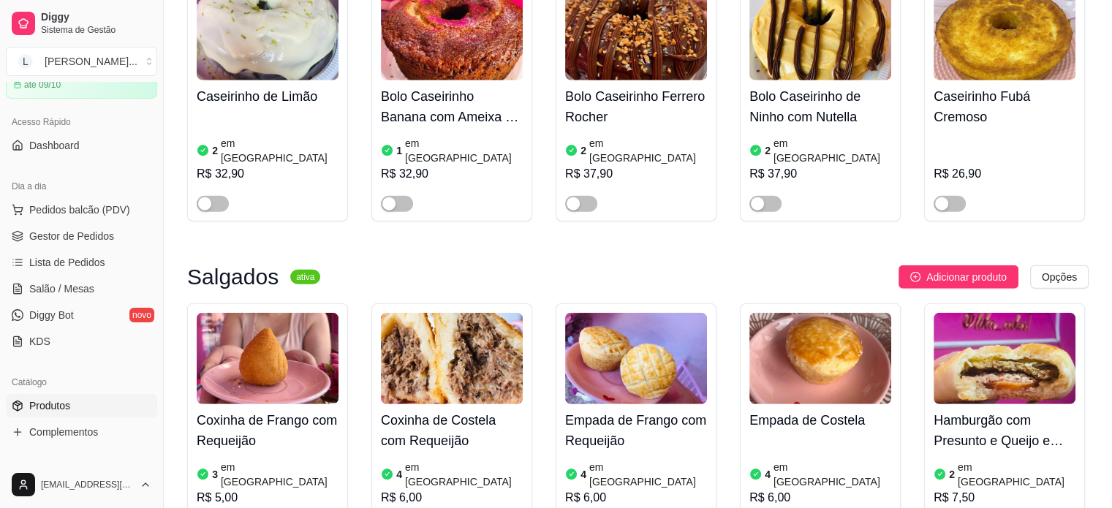
click at [252, 460] on article "em [GEOGRAPHIC_DATA]" at bounding box center [280, 474] width 118 height 29
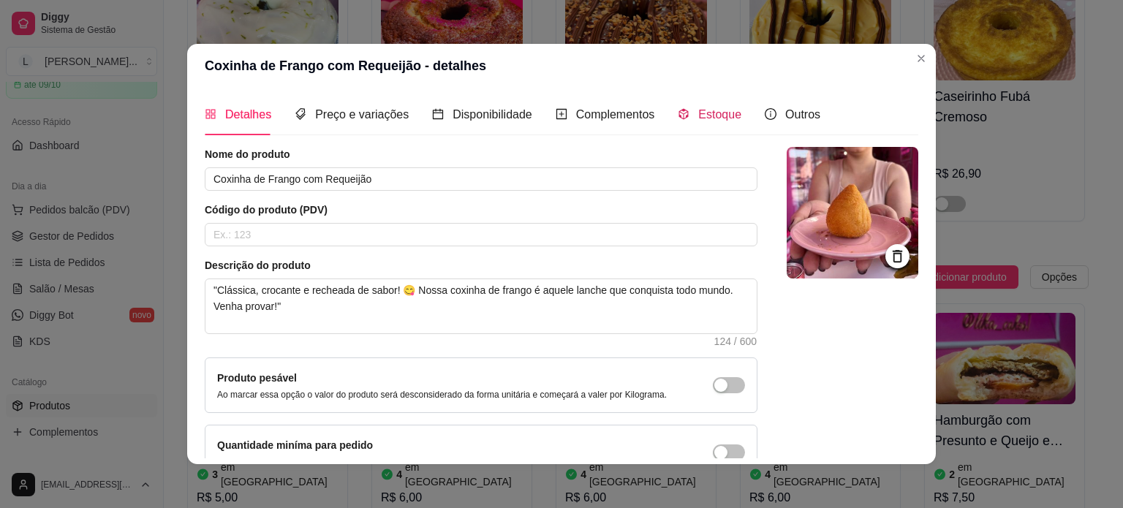
click at [715, 112] on span "Estoque" at bounding box center [719, 114] width 43 height 12
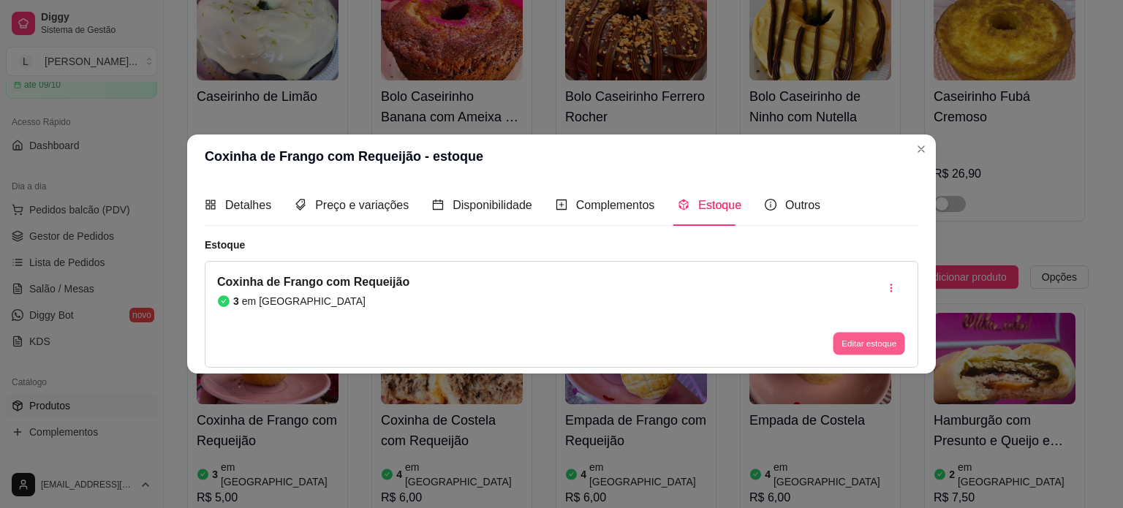
click at [866, 345] on button "Editar estoque" at bounding box center [869, 344] width 72 height 23
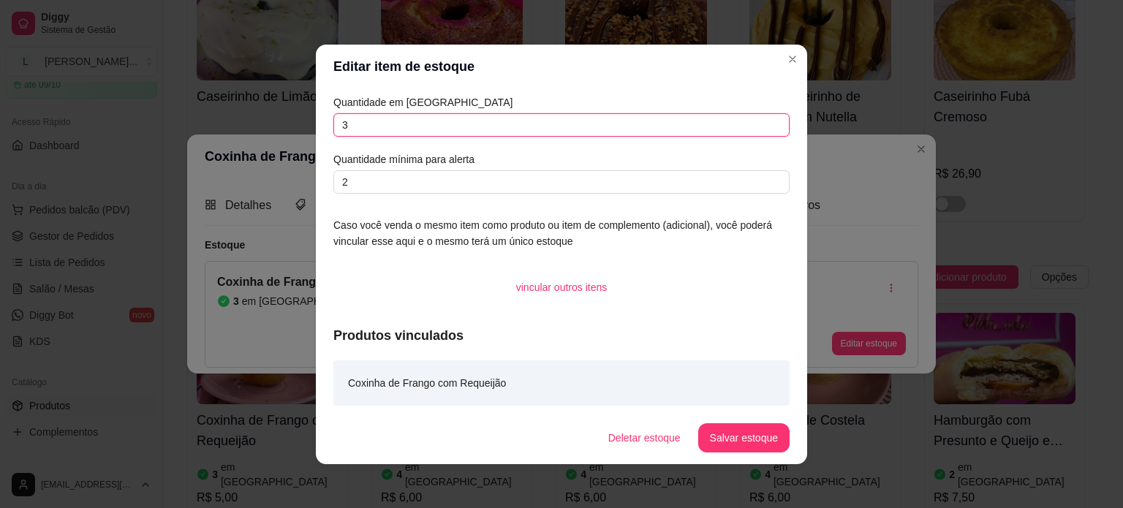
click at [355, 121] on input "3" at bounding box center [561, 124] width 456 height 23
type input "4"
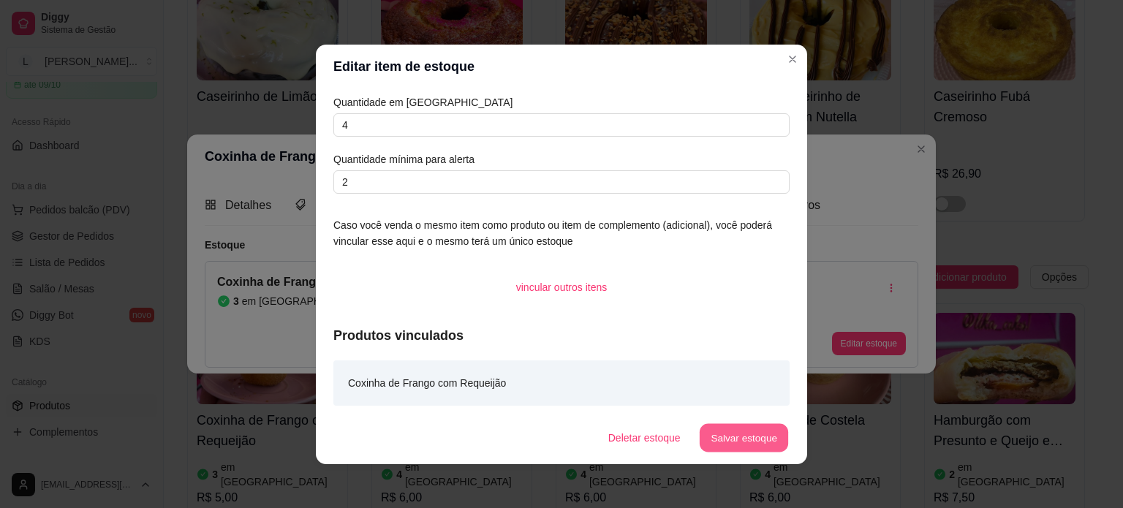
click at [731, 442] on button "Salvar estoque" at bounding box center [743, 437] width 89 height 29
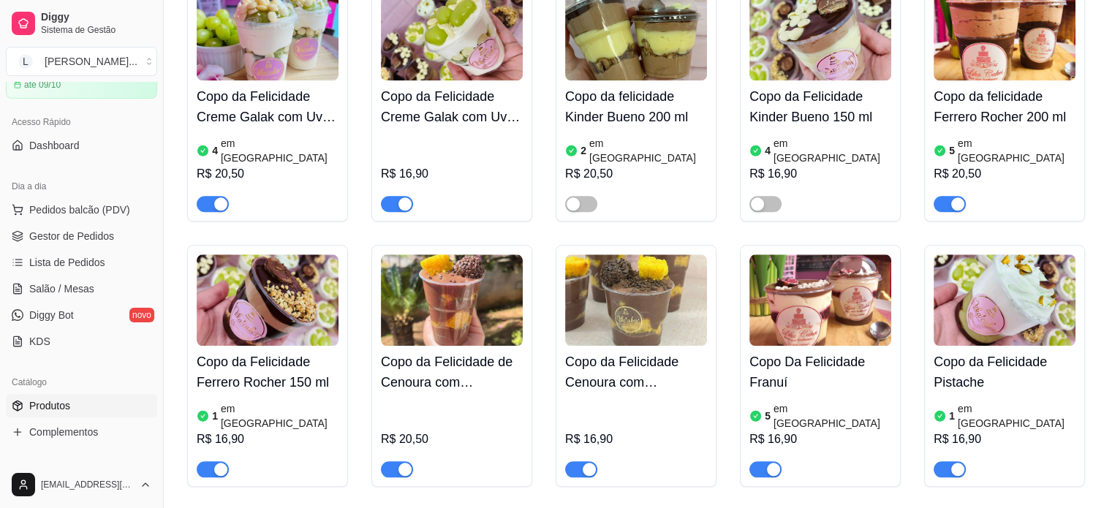
scroll to position [1462, 0]
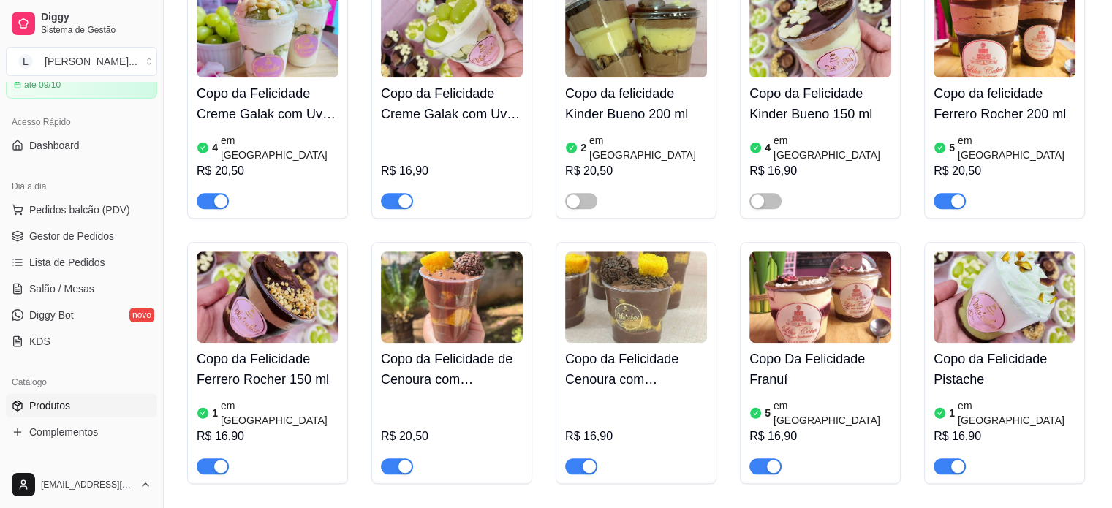
click at [286, 349] on h4 "Copo da Felicidade Ferrero Rocher 150 ml" at bounding box center [268, 369] width 142 height 41
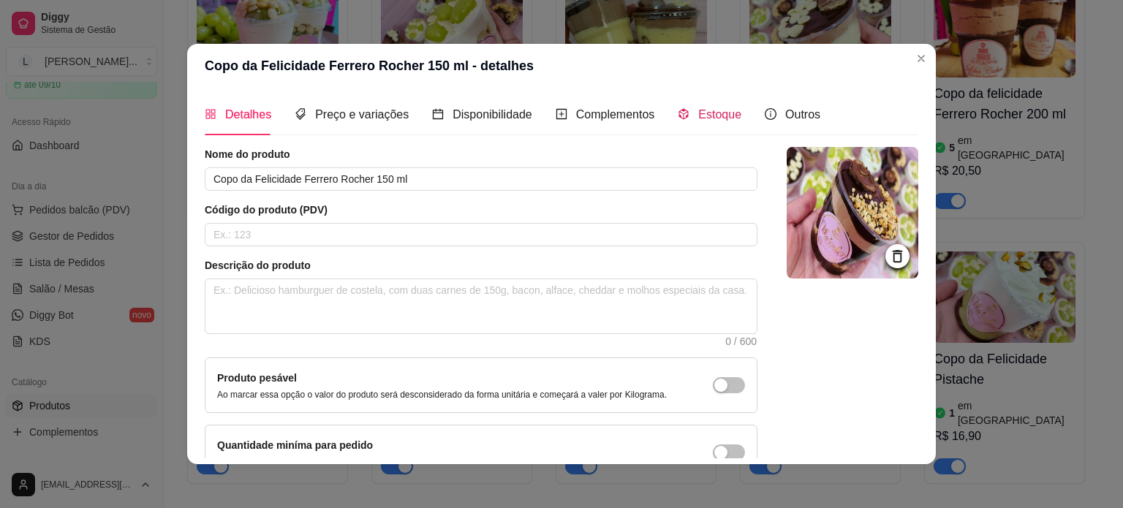
click at [704, 113] on span "Estoque" at bounding box center [719, 114] width 43 height 12
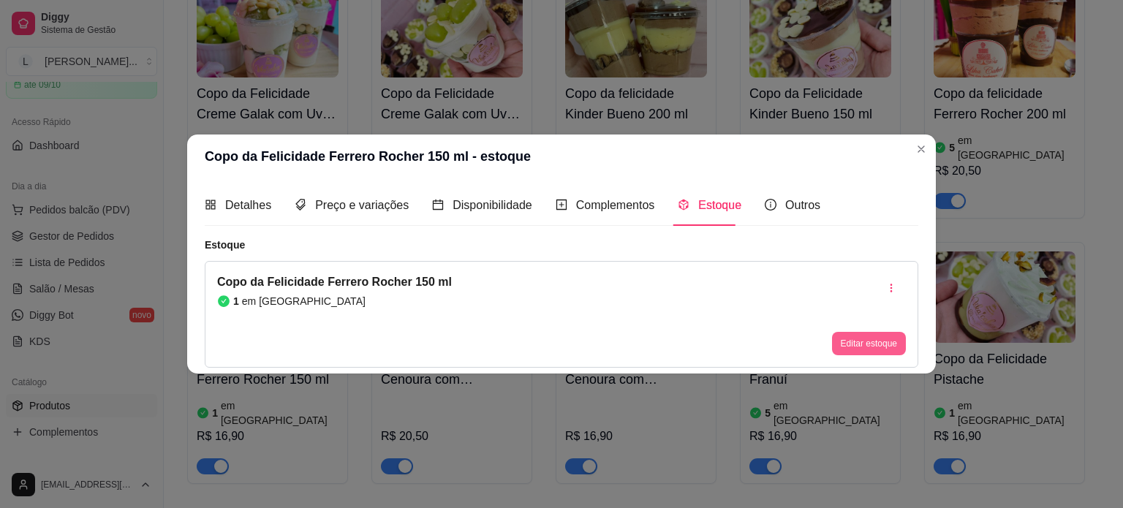
click at [893, 344] on button "Editar estoque" at bounding box center [869, 343] width 74 height 23
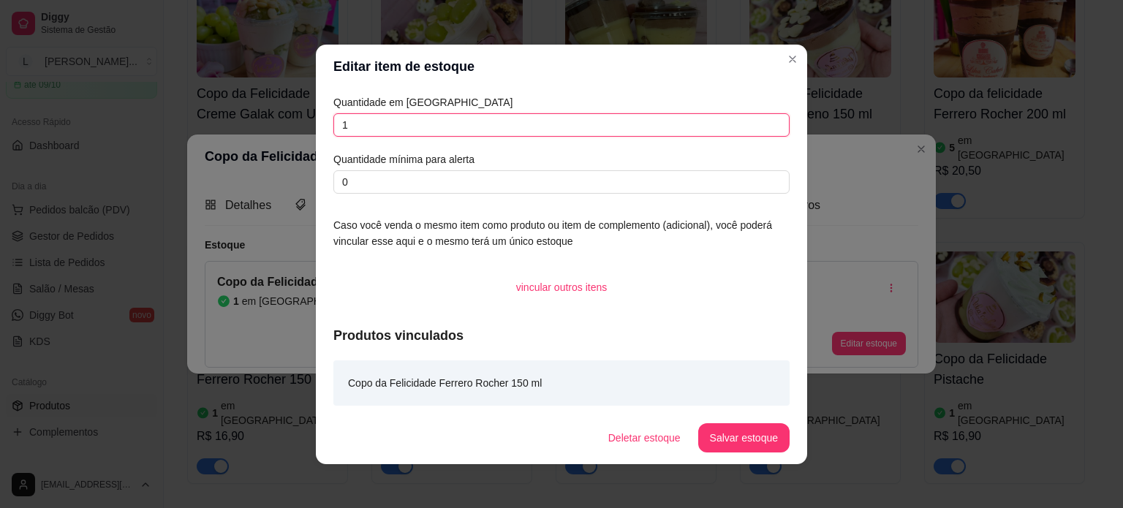
click at [355, 124] on input "1" at bounding box center [561, 124] width 456 height 23
type input "5"
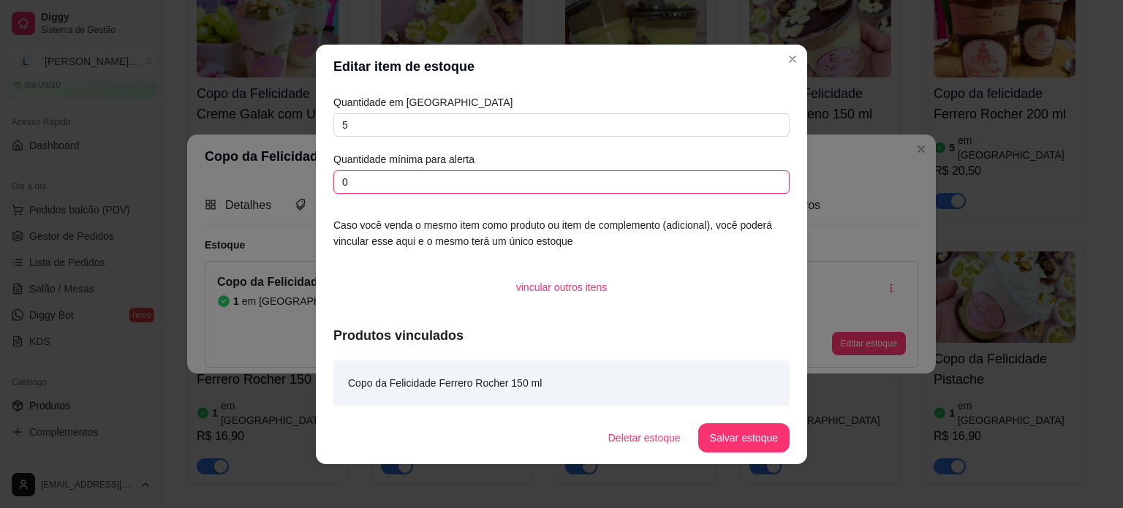
click at [383, 182] on input "0" at bounding box center [561, 181] width 456 height 23
type input "1"
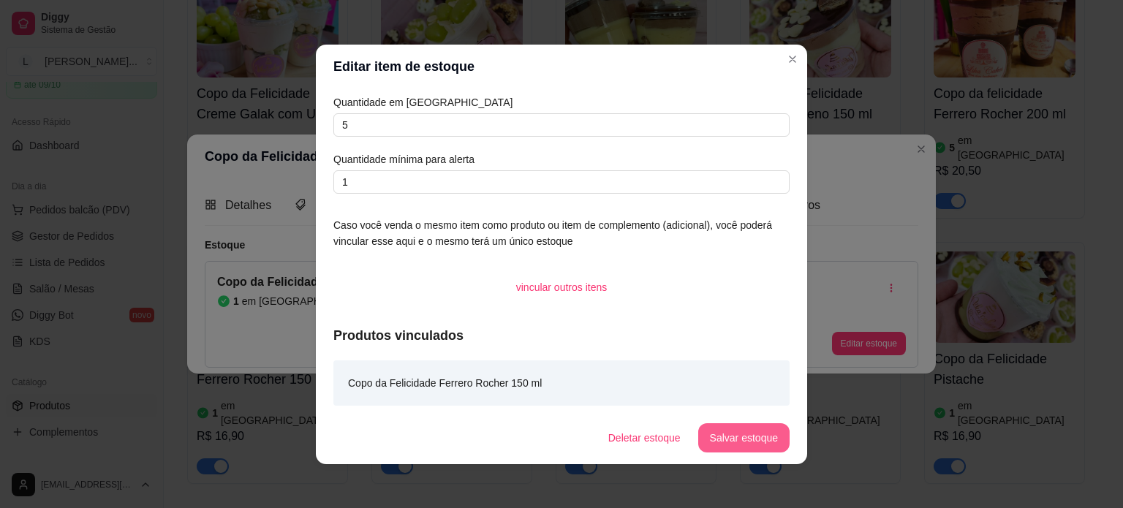
click at [754, 440] on button "Salvar estoque" at bounding box center [743, 437] width 91 height 29
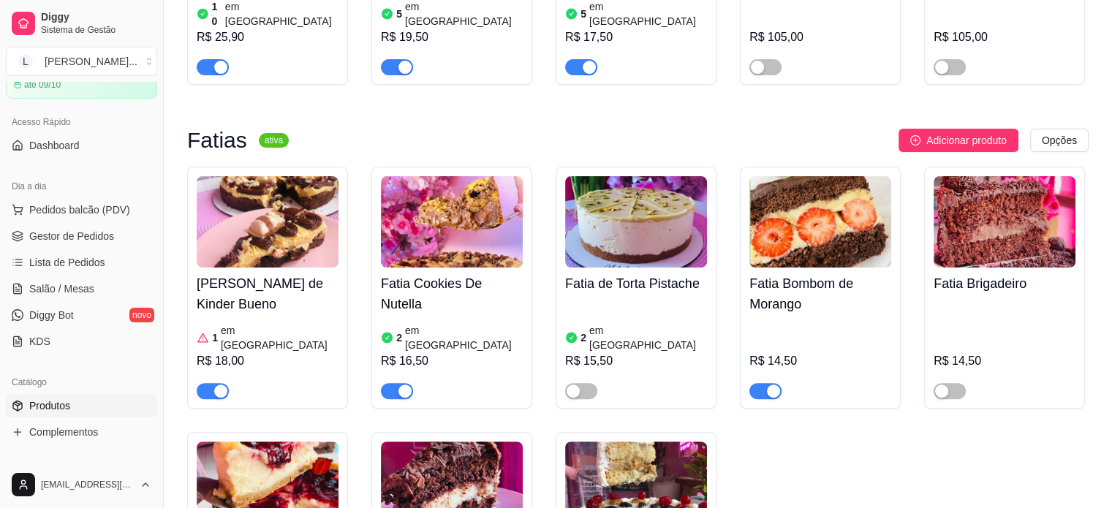
scroll to position [292, 0]
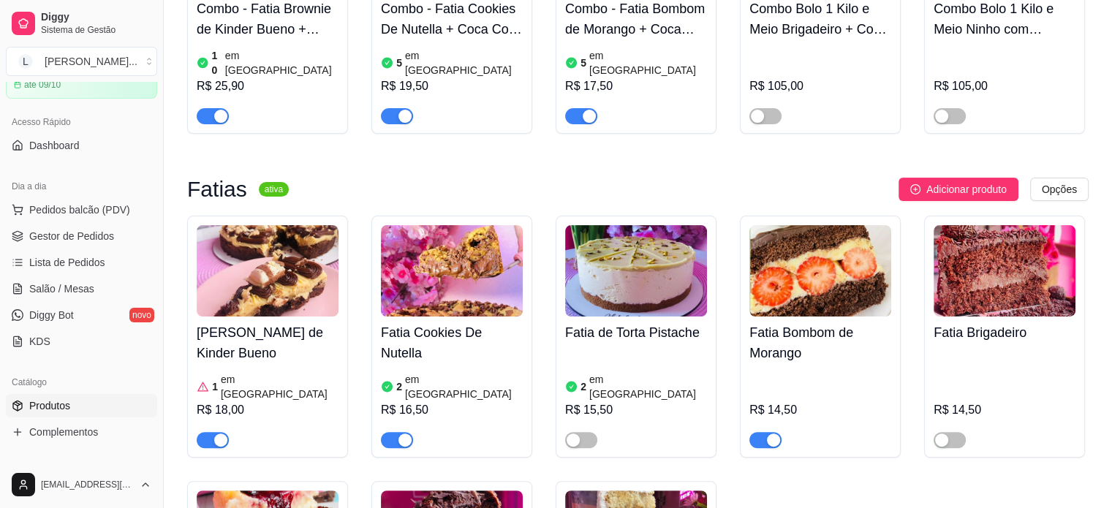
click at [290, 322] on h4 "[PERSON_NAME] de Kinder Bueno" at bounding box center [268, 342] width 142 height 41
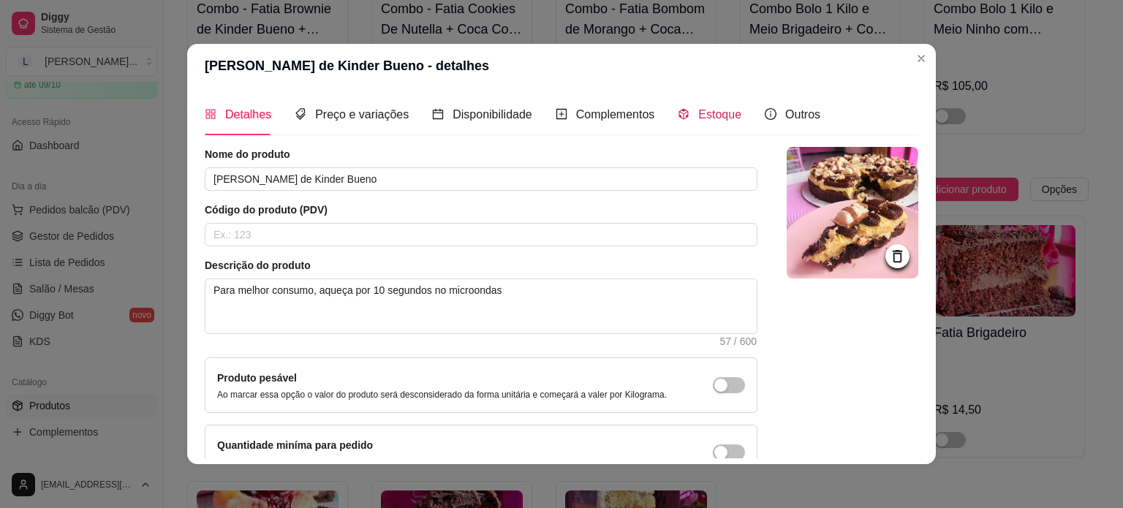
click at [712, 112] on span "Estoque" at bounding box center [719, 114] width 43 height 12
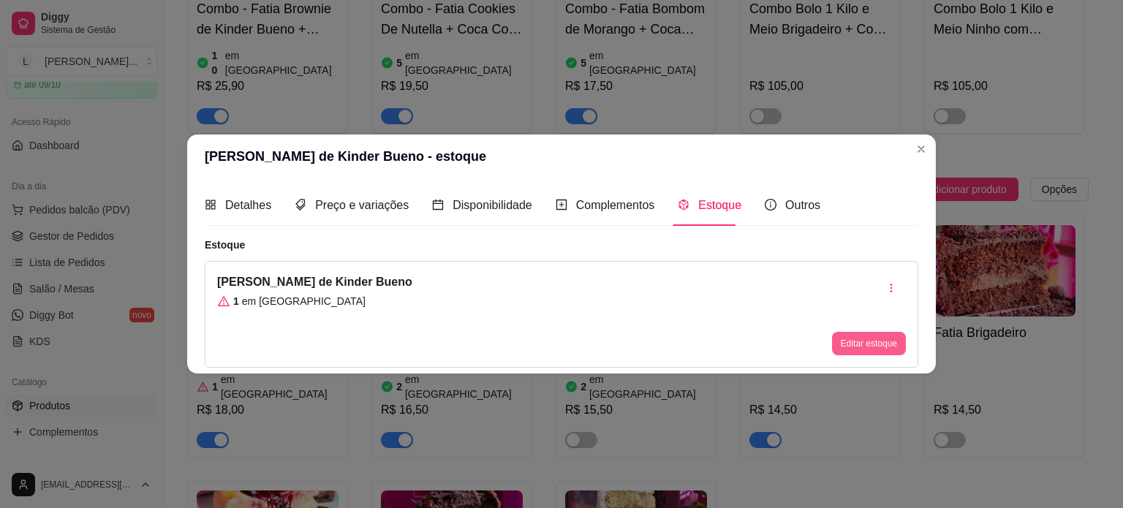
click at [854, 350] on button "Editar estoque" at bounding box center [869, 343] width 74 height 23
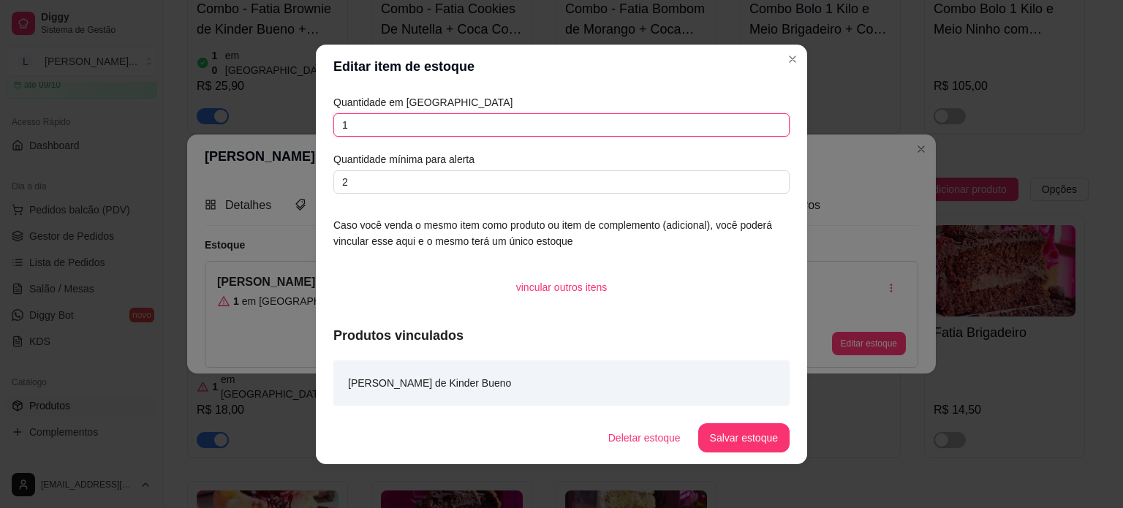
click at [370, 125] on input "1" at bounding box center [561, 124] width 456 height 23
type input "5"
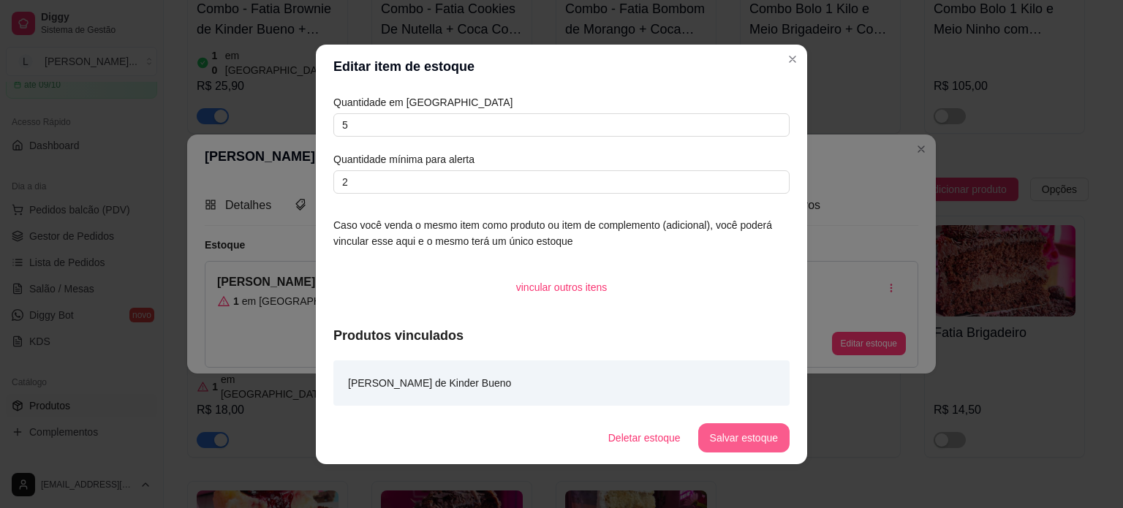
click at [736, 443] on button "Salvar estoque" at bounding box center [743, 437] width 91 height 29
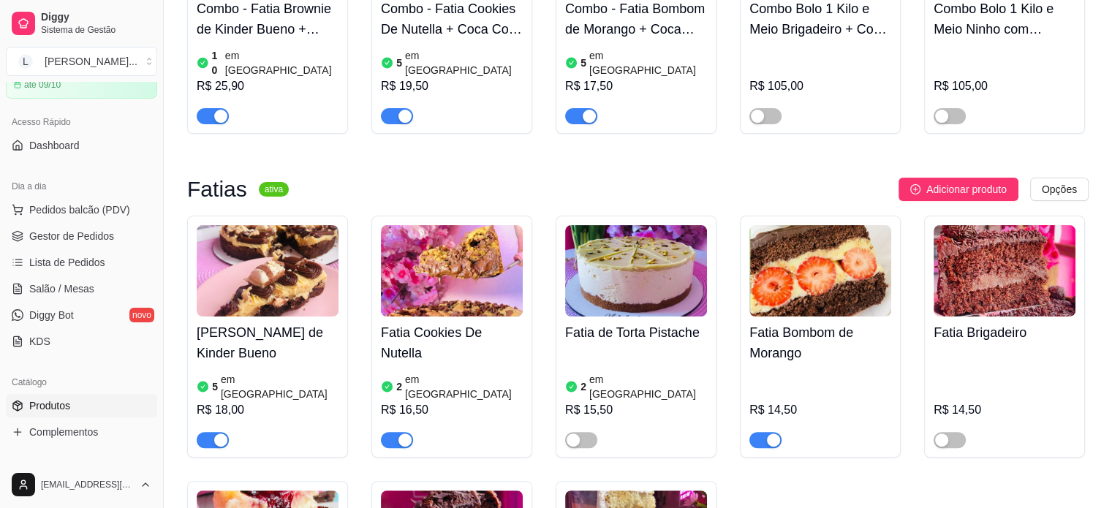
click at [462, 372] on div "2 em [GEOGRAPHIC_DATA]" at bounding box center [452, 386] width 142 height 29
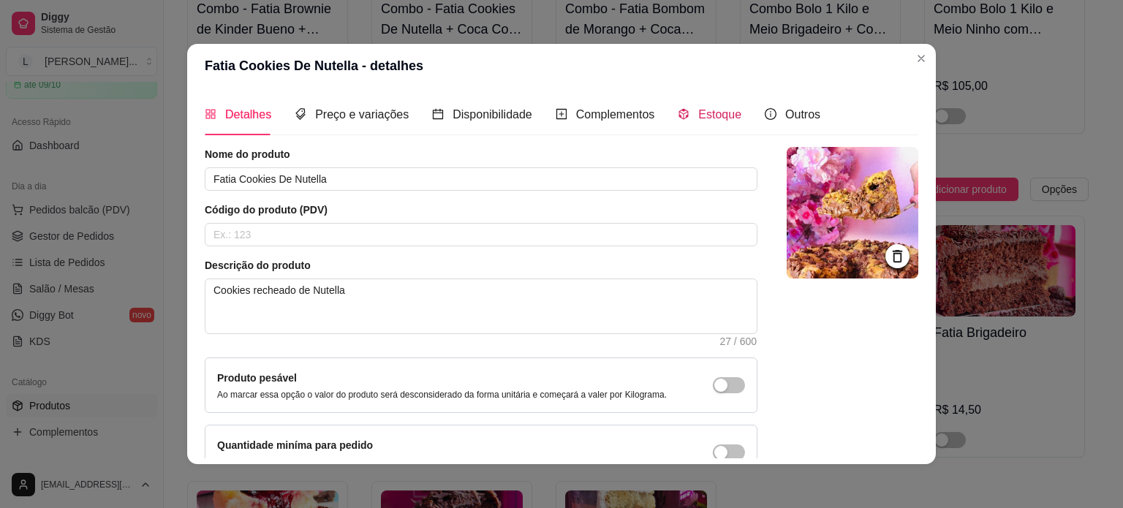
click at [701, 110] on span "Estoque" at bounding box center [719, 114] width 43 height 12
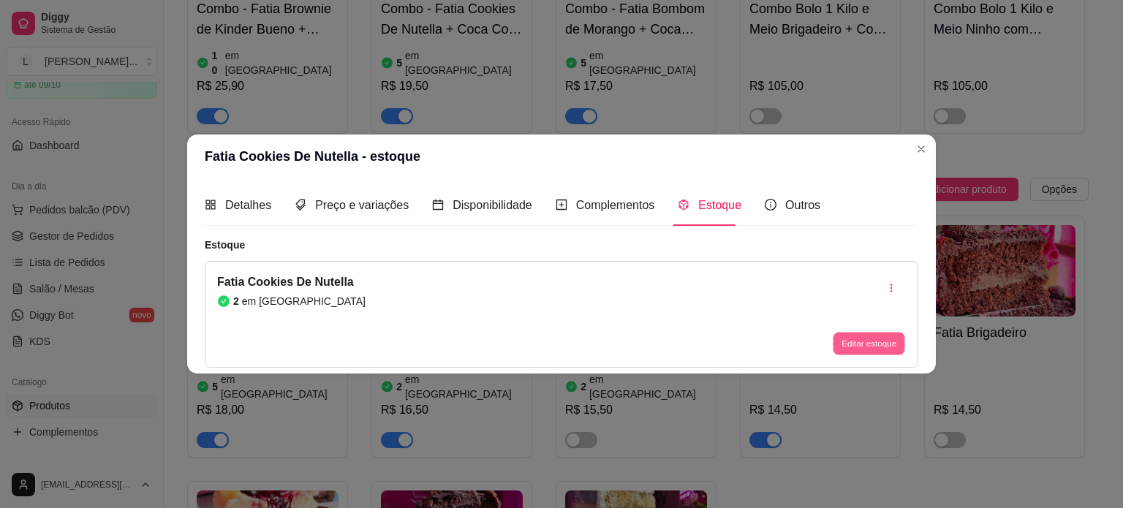
click at [860, 337] on button "Editar estoque" at bounding box center [869, 344] width 72 height 23
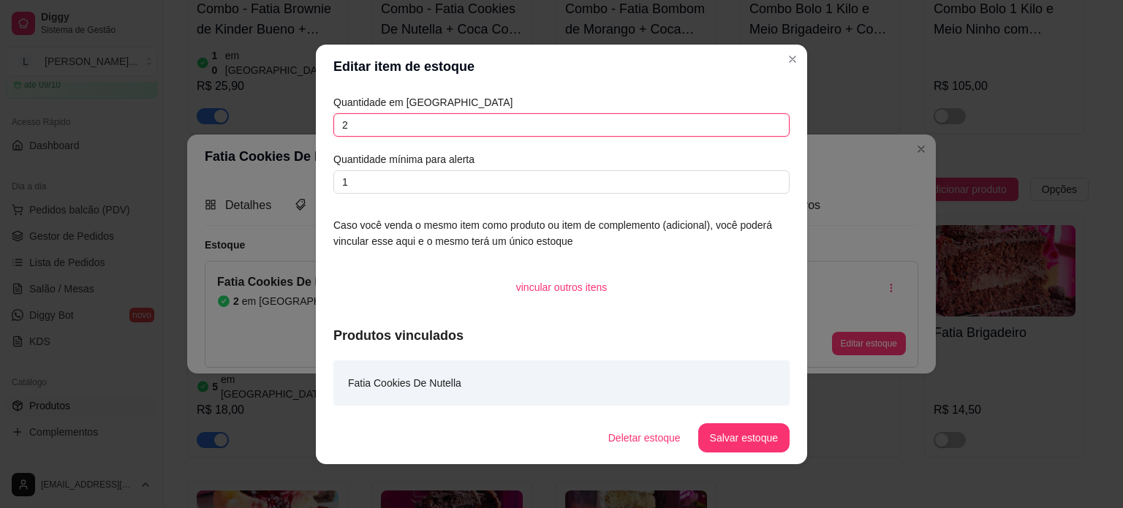
click at [374, 125] on input "2" at bounding box center [561, 124] width 456 height 23
type input "3"
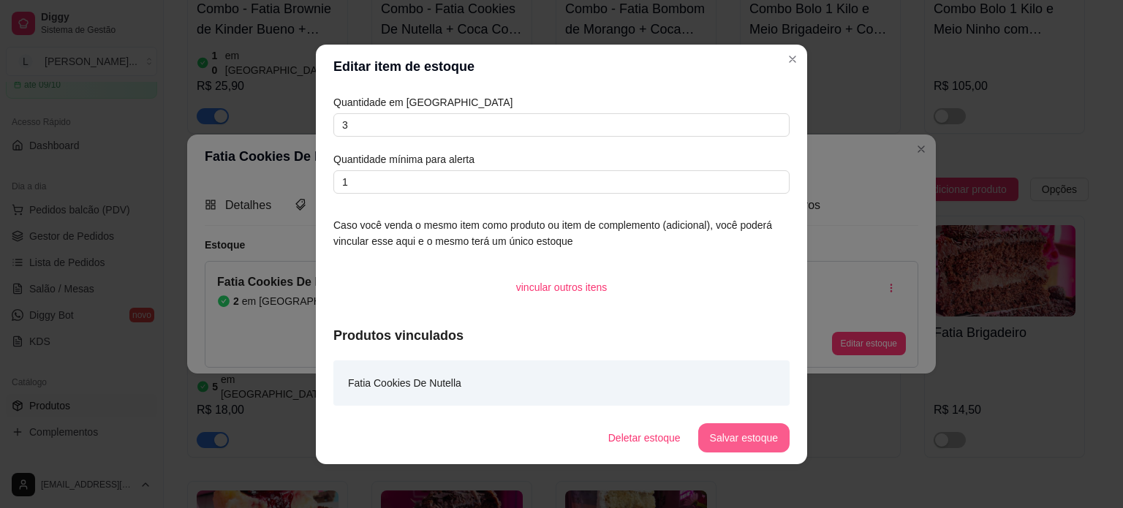
click at [734, 436] on button "Salvar estoque" at bounding box center [743, 437] width 91 height 29
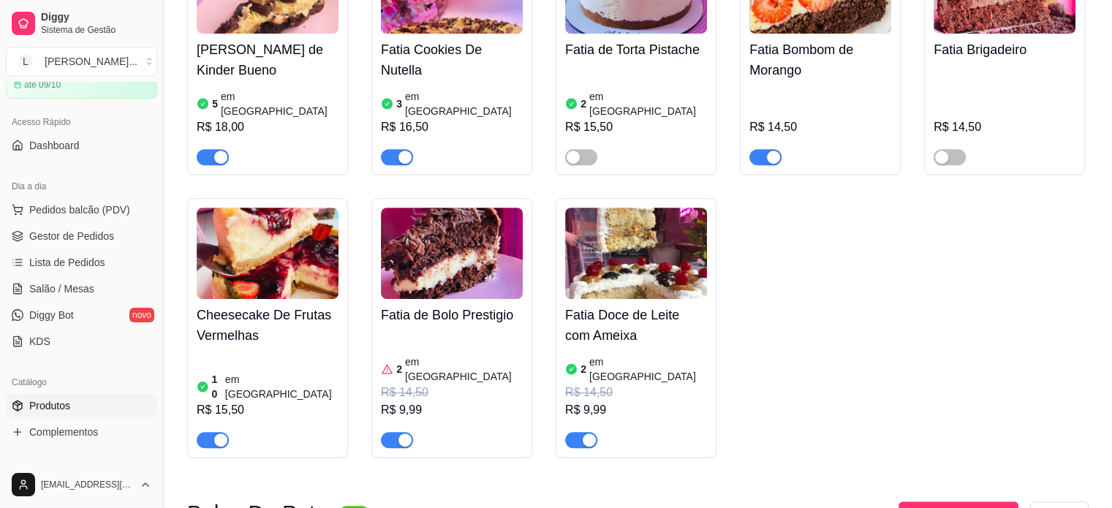
scroll to position [585, 0]
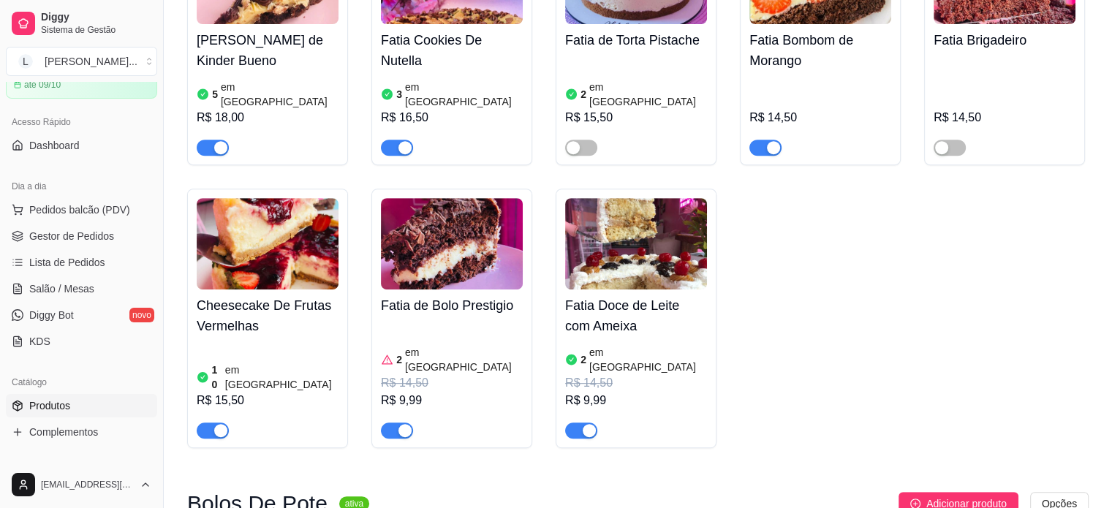
click at [398, 424] on div "button" at bounding box center [404, 430] width 13 height 13
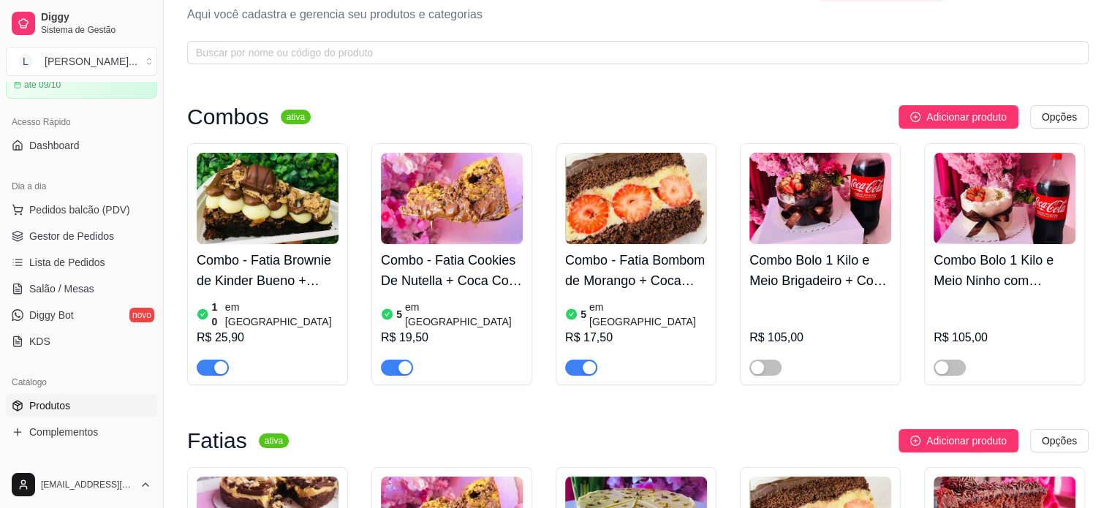
scroll to position [0, 0]
